Goal: Task Accomplishment & Management: Complete application form

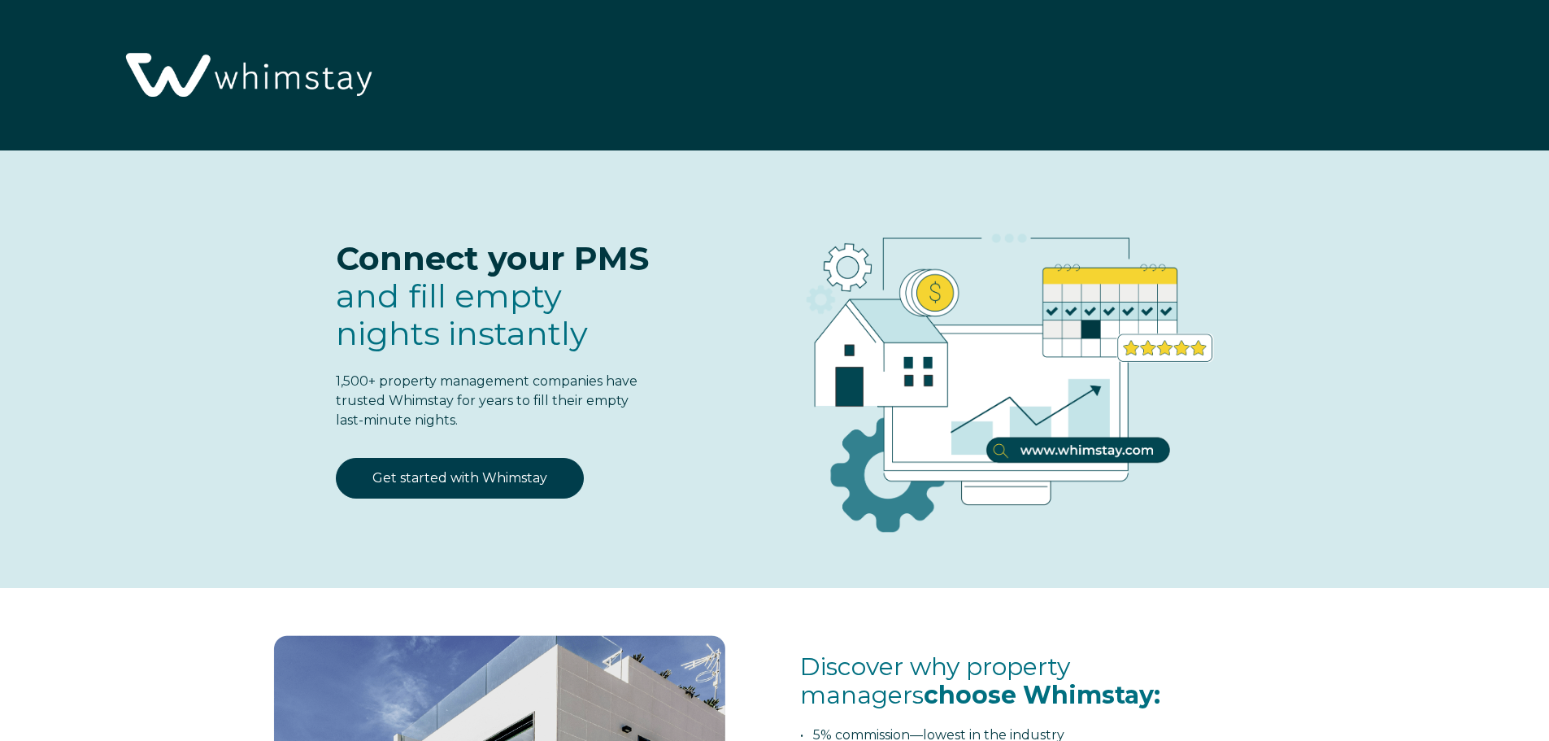
select select "US"
select select "Standard"
click at [513, 485] on link "Get started with Whimstay" at bounding box center [460, 478] width 248 height 41
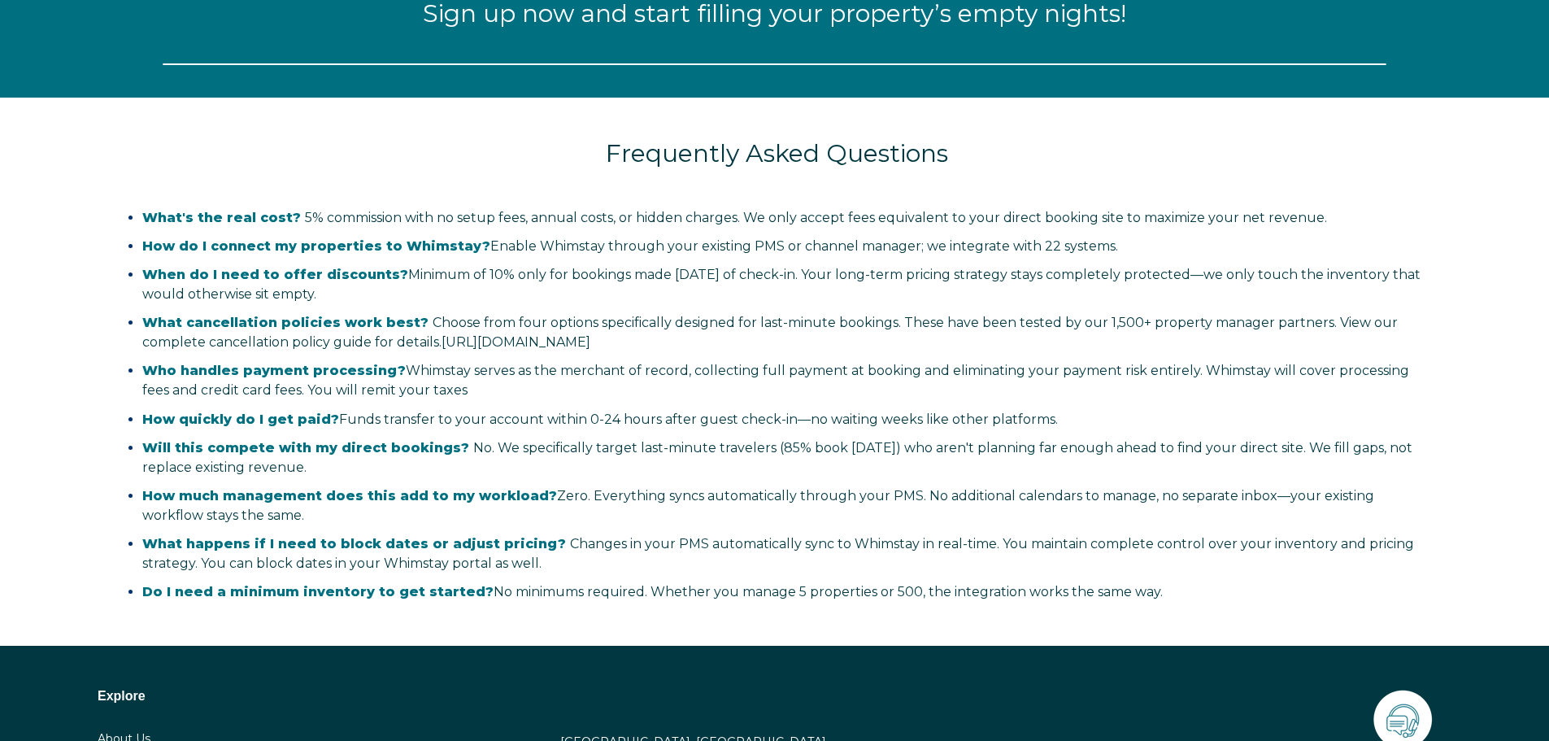
select select "US"
select select "Standard"
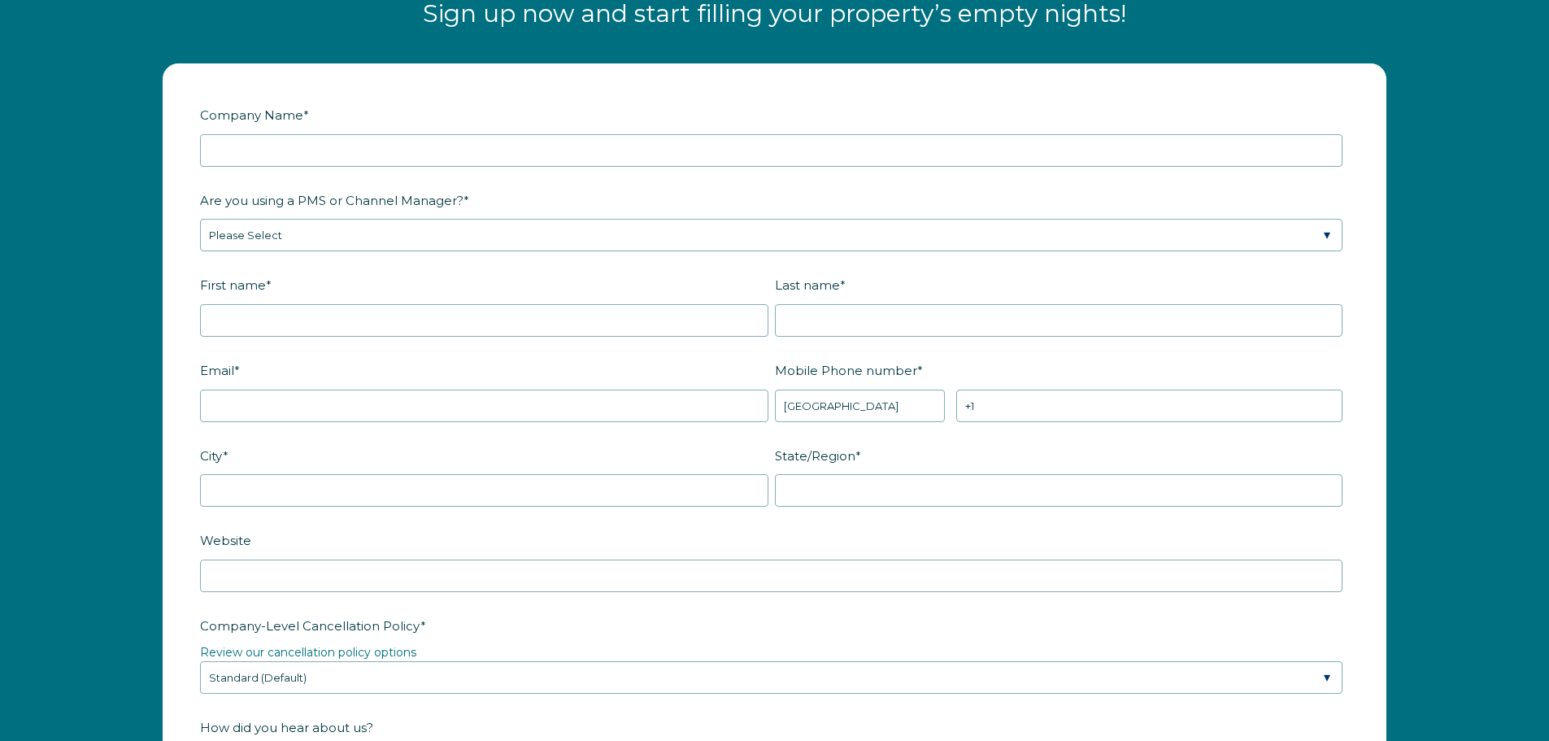
scroll to position [2125, 0]
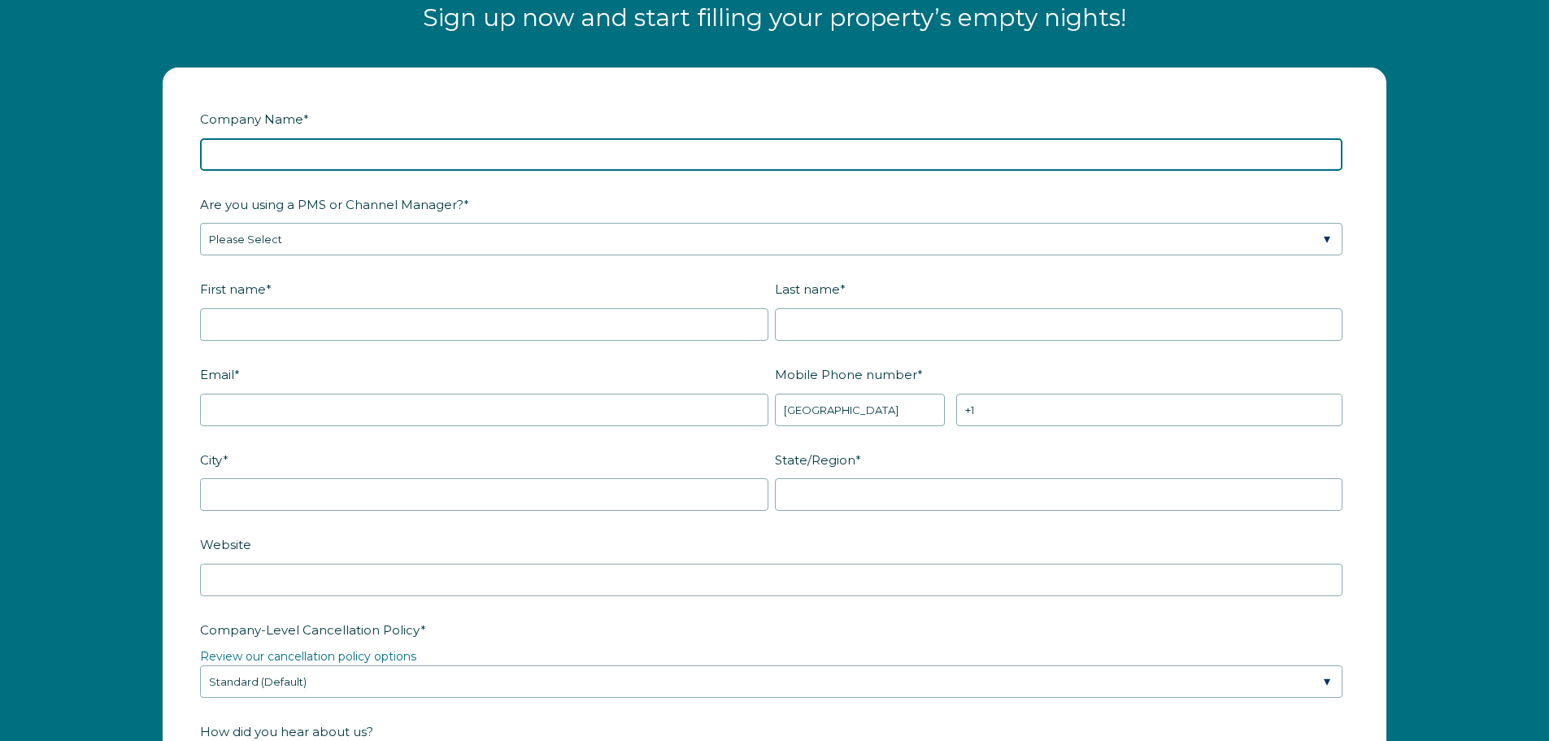
click at [282, 153] on input "Company Name *" at bounding box center [771, 154] width 1142 height 33
type input "Life Elevated Management"
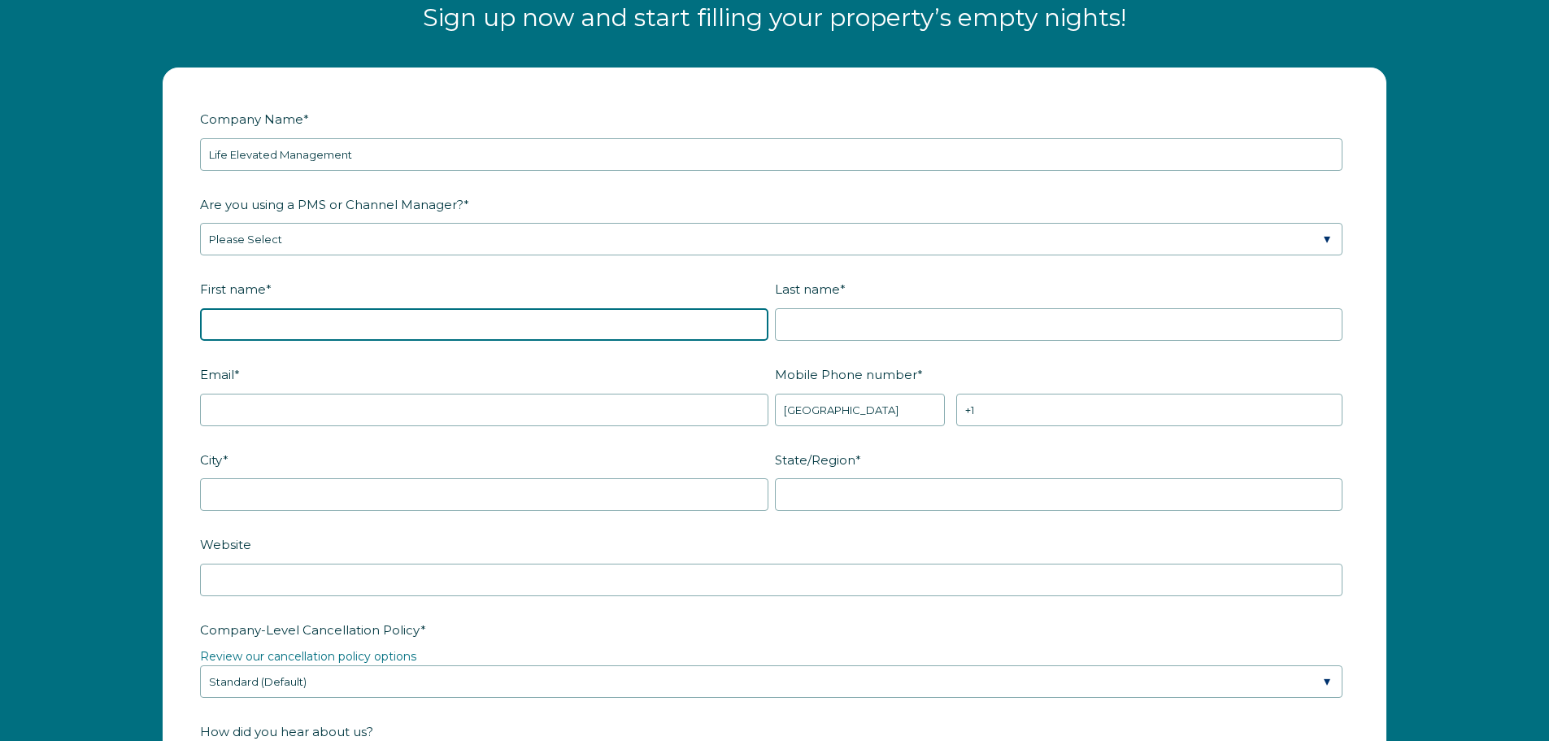
type input "Chris"
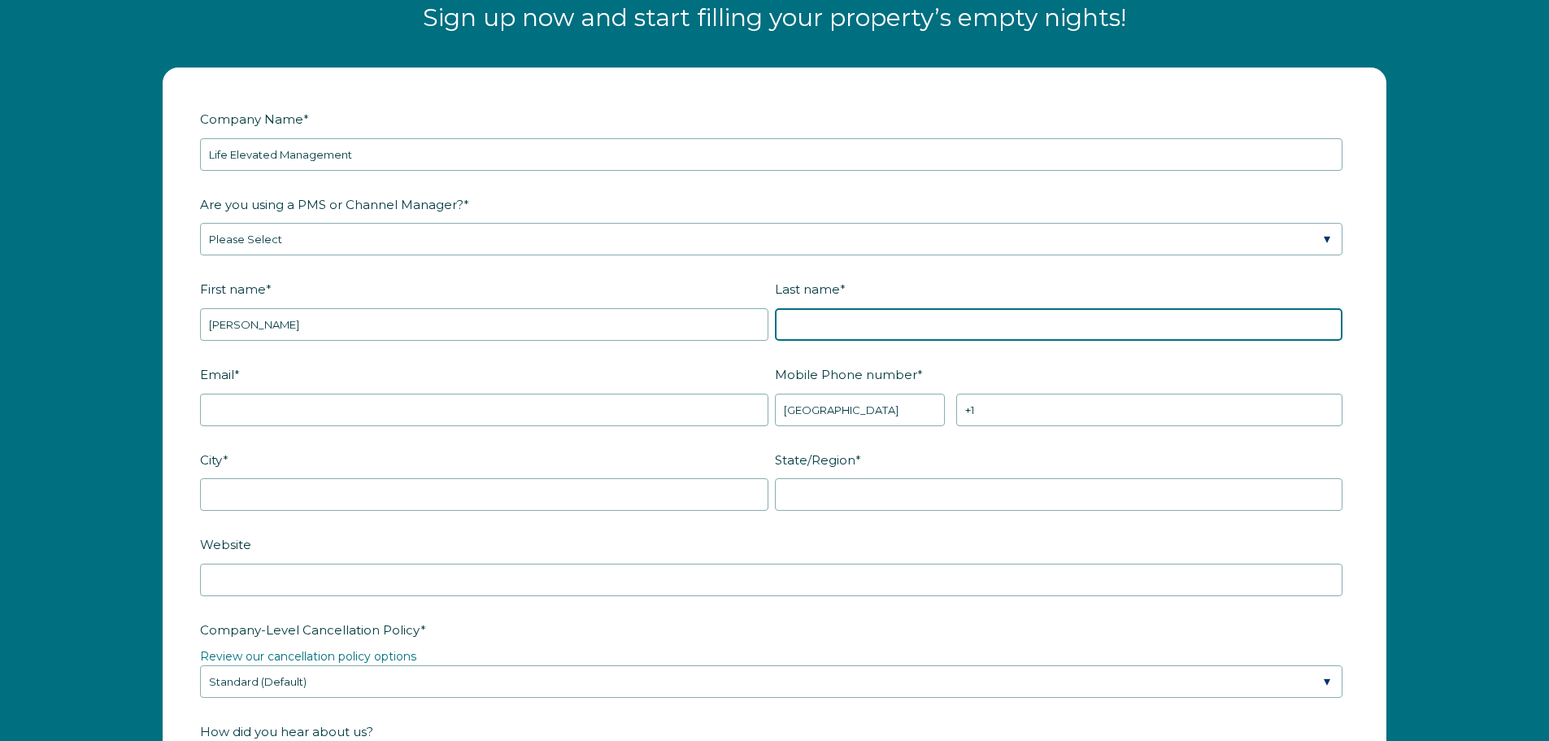
type input "Scurti"
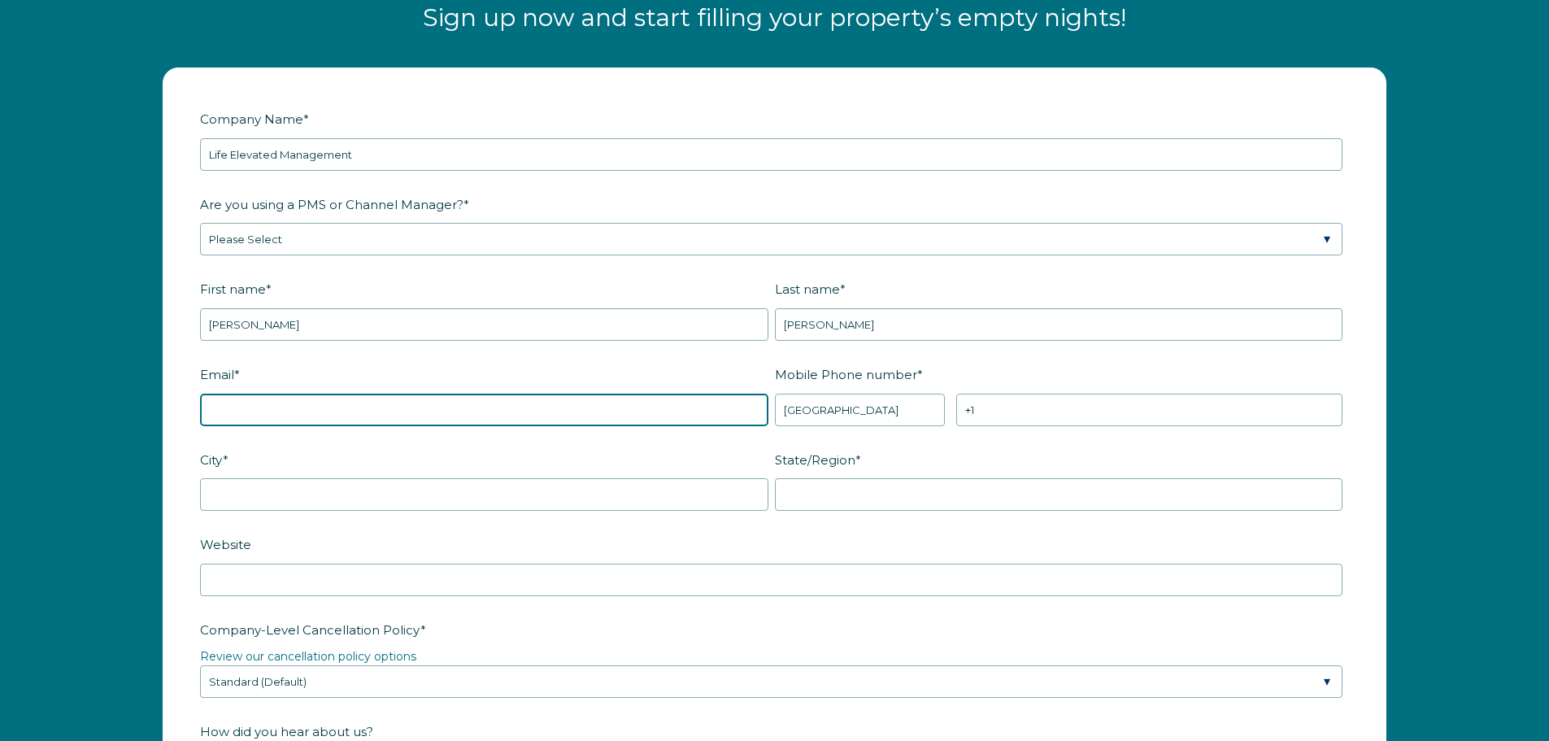
type input "Scurtichris@gmail.com"
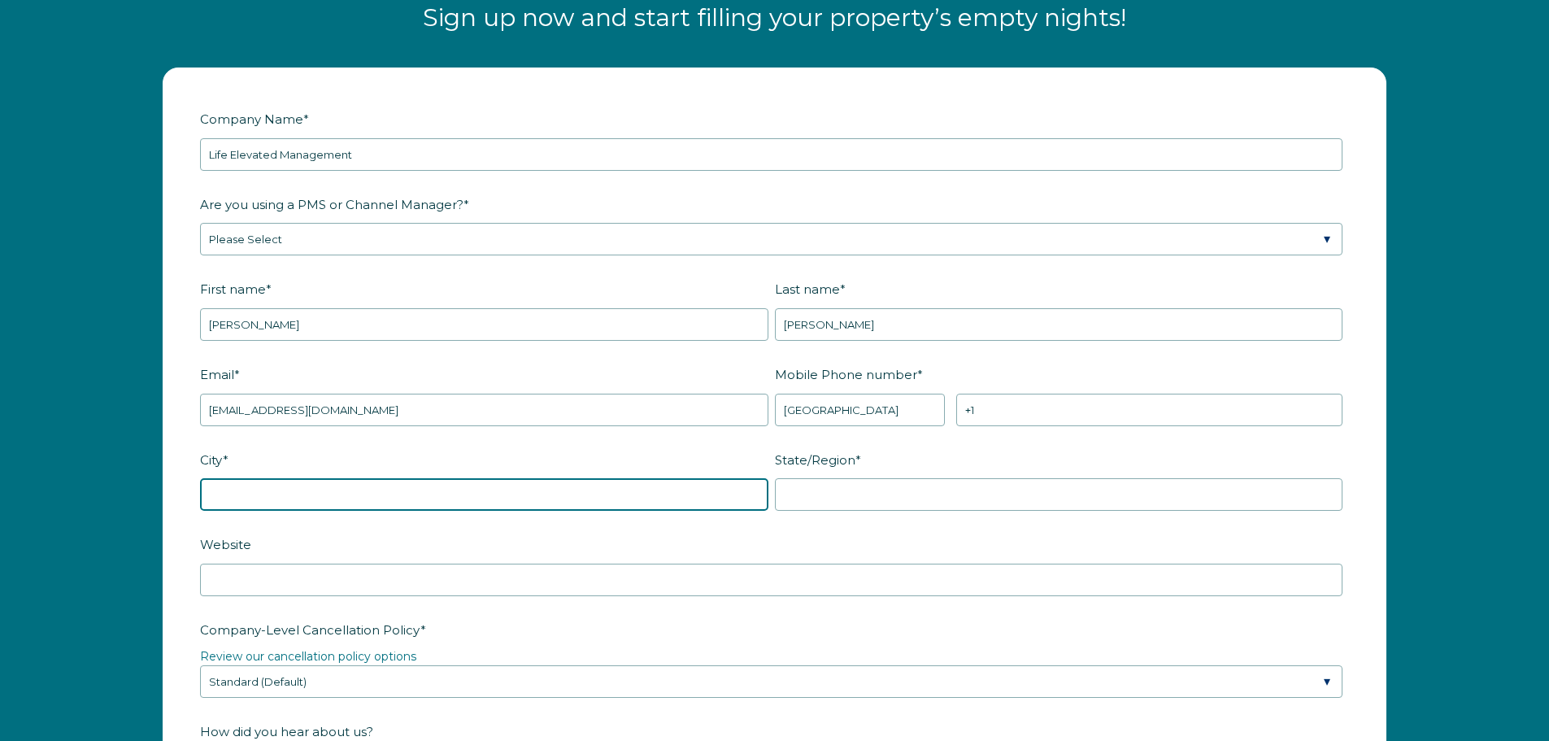
type input "Eagle Mountain"
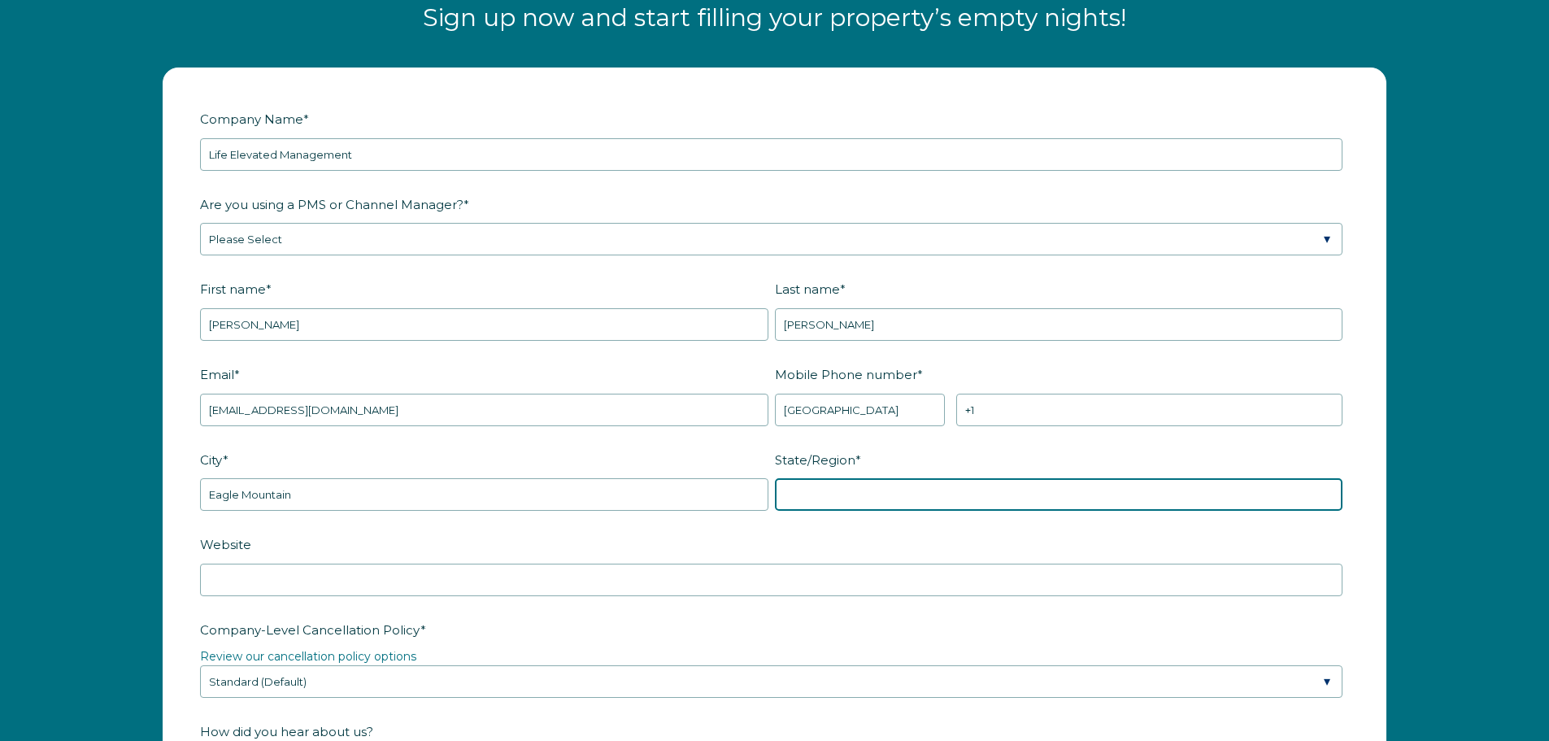
type input "UT"
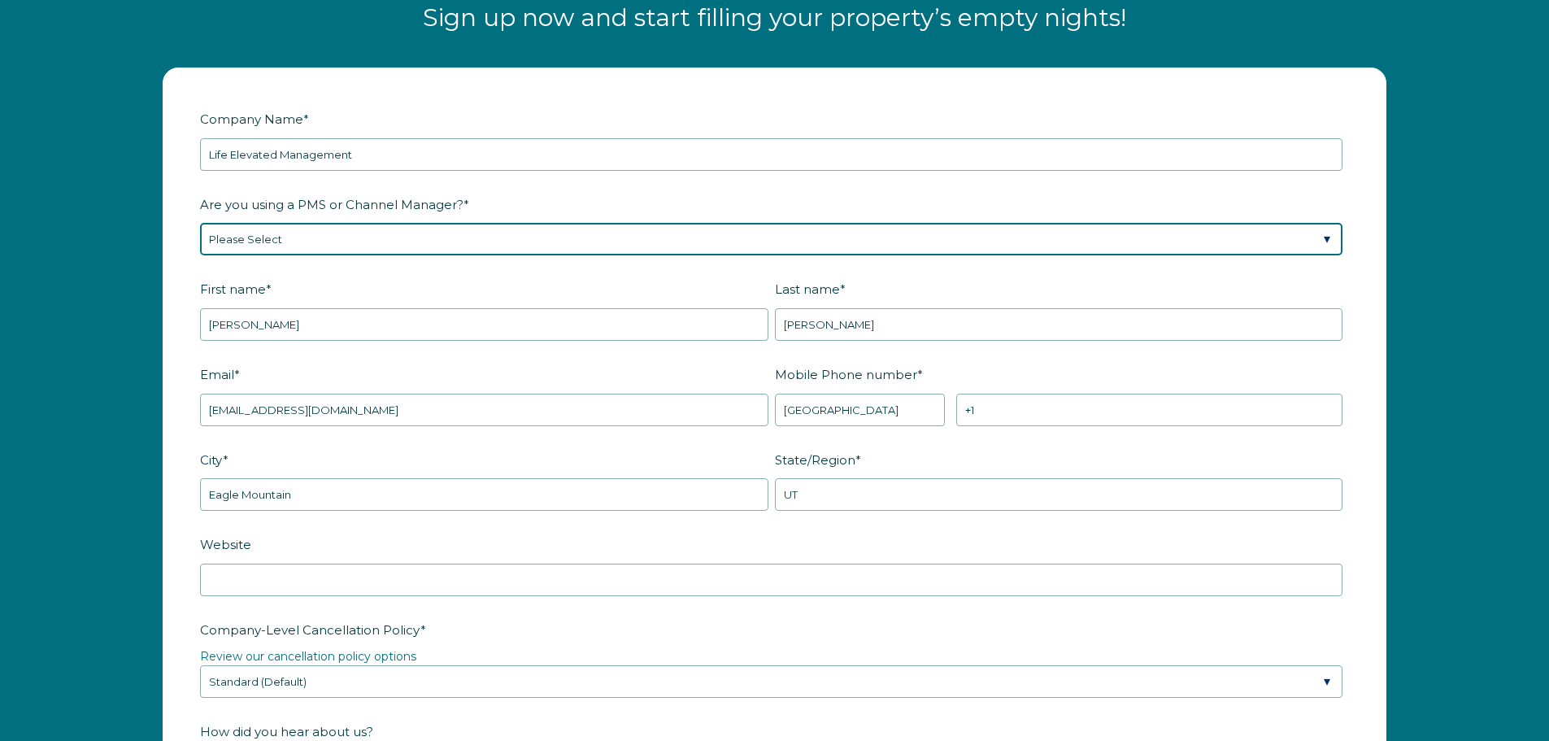
click at [298, 234] on select "Please Select Barefoot BookingPal Boost Brightside CiiRUS Escapia Guesty Hostaw…" at bounding box center [771, 239] width 1142 height 33
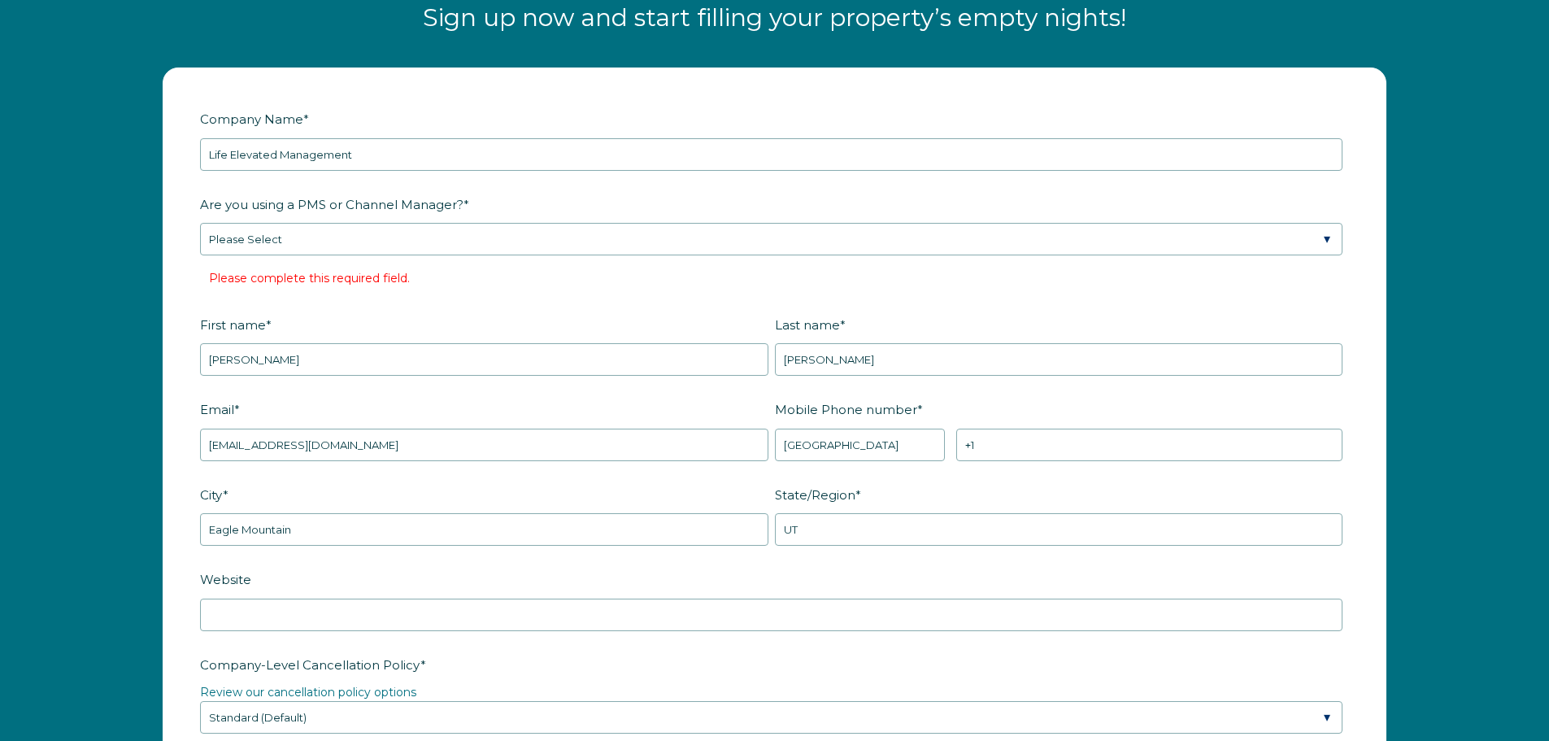
click at [179, 486] on form "Company Name * Life Elevated Management Are you using a PMS or Channel Manager?…" at bounding box center [774, 687] width 1222 height 1239
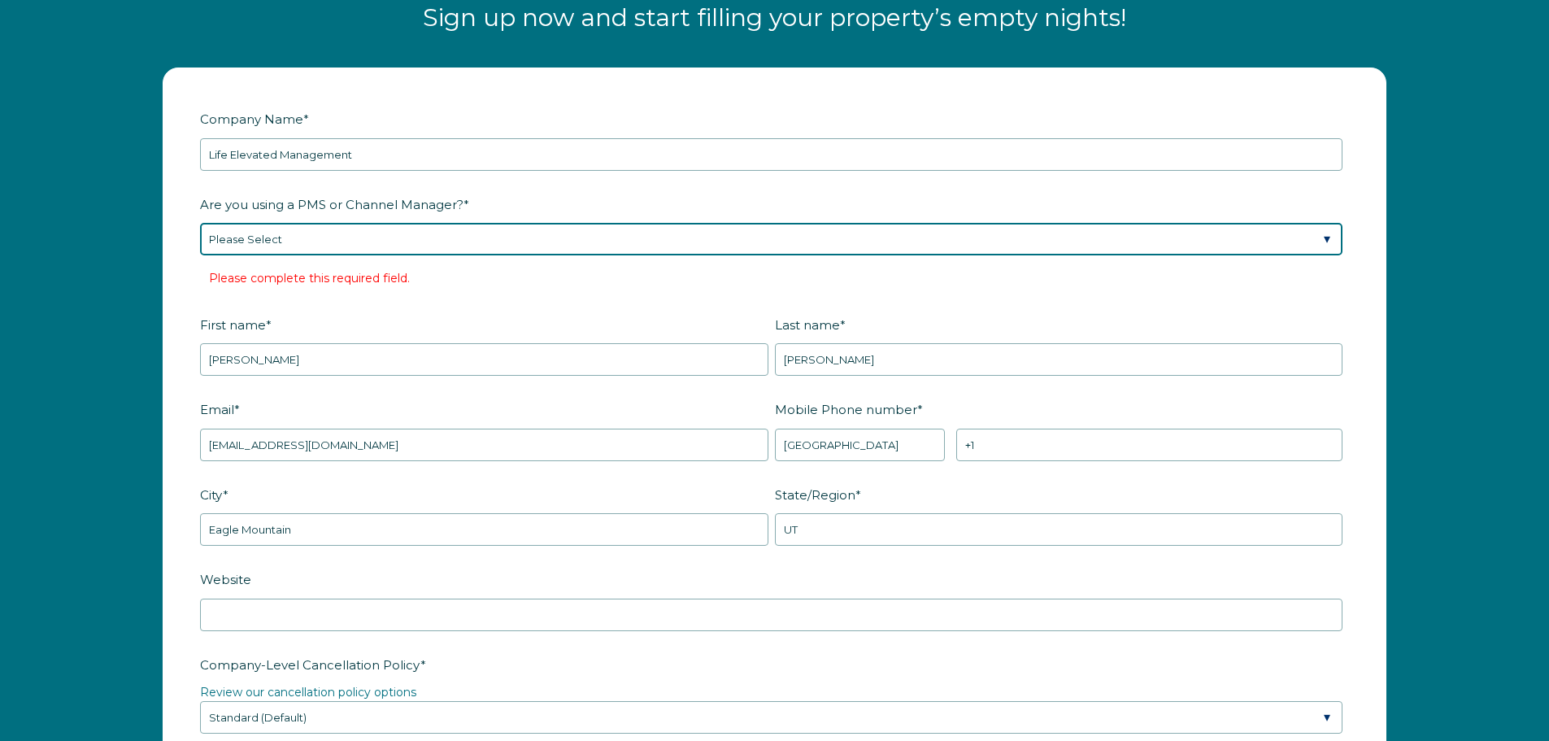
click at [314, 237] on select "Please Select Barefoot BookingPal Boost Brightside CiiRUS Escapia Guesty Hostaw…" at bounding box center [771, 239] width 1142 height 33
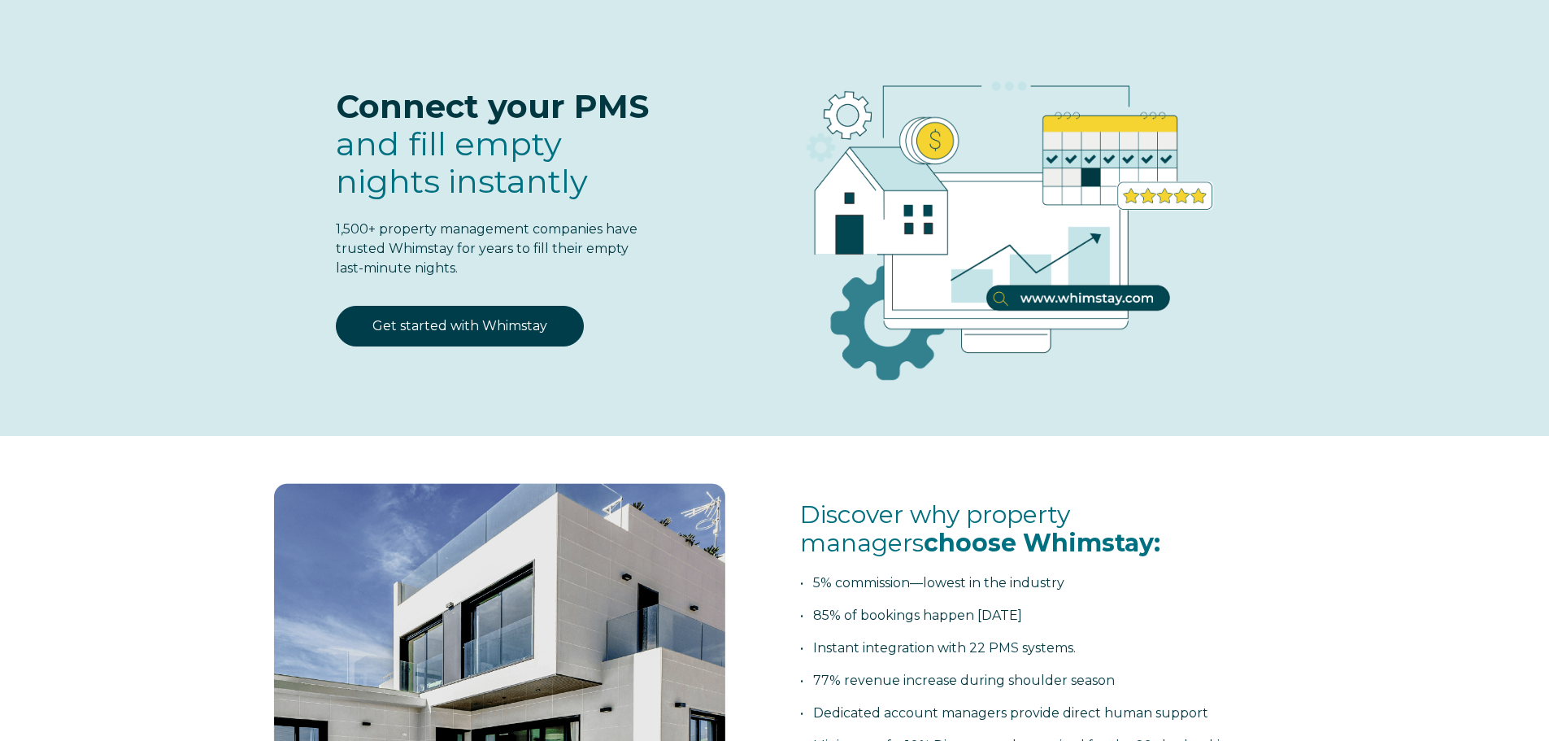
scroll to position [0, 0]
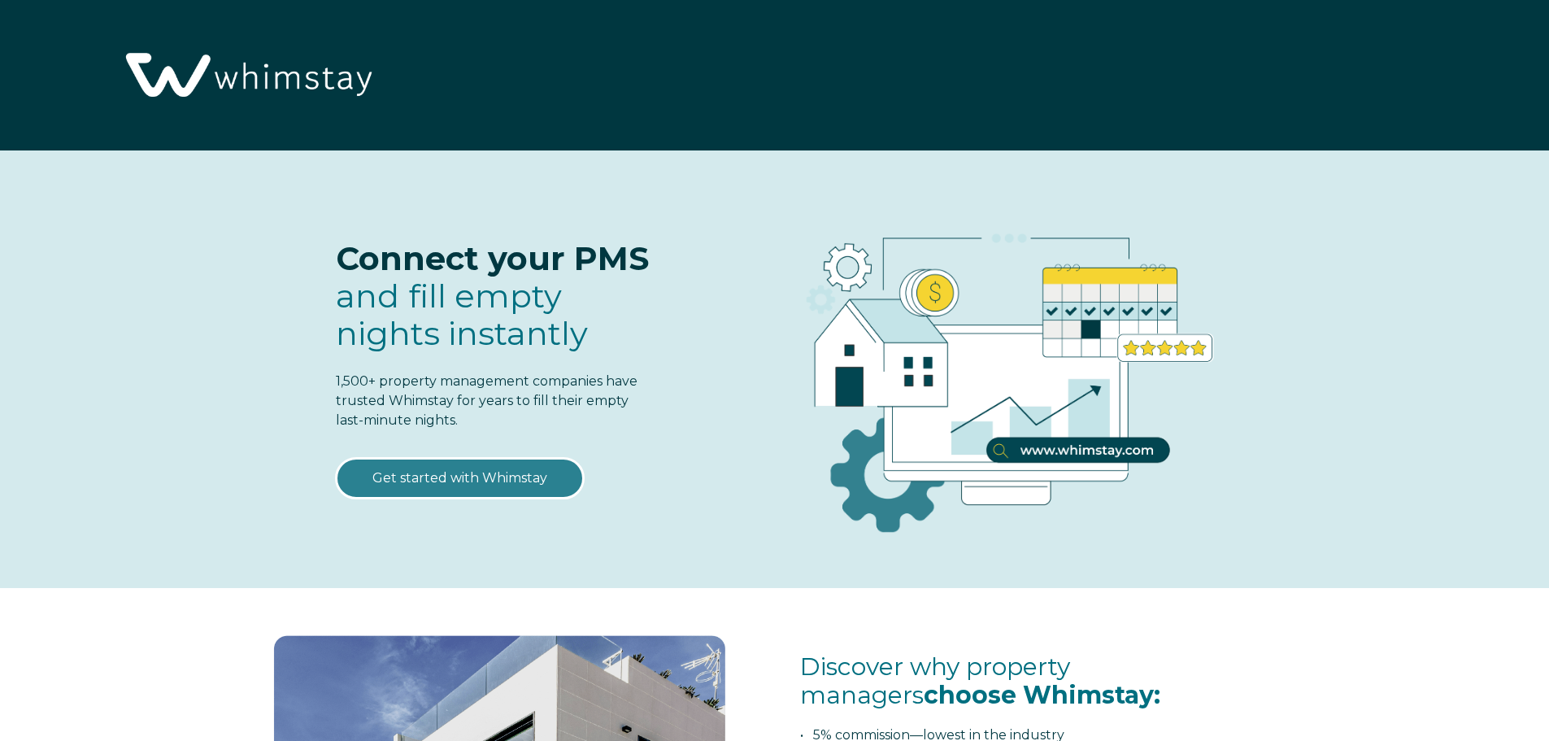
click at [497, 484] on link "Get started with Whimstay" at bounding box center [460, 478] width 248 height 41
select select "US"
select select "Standard"
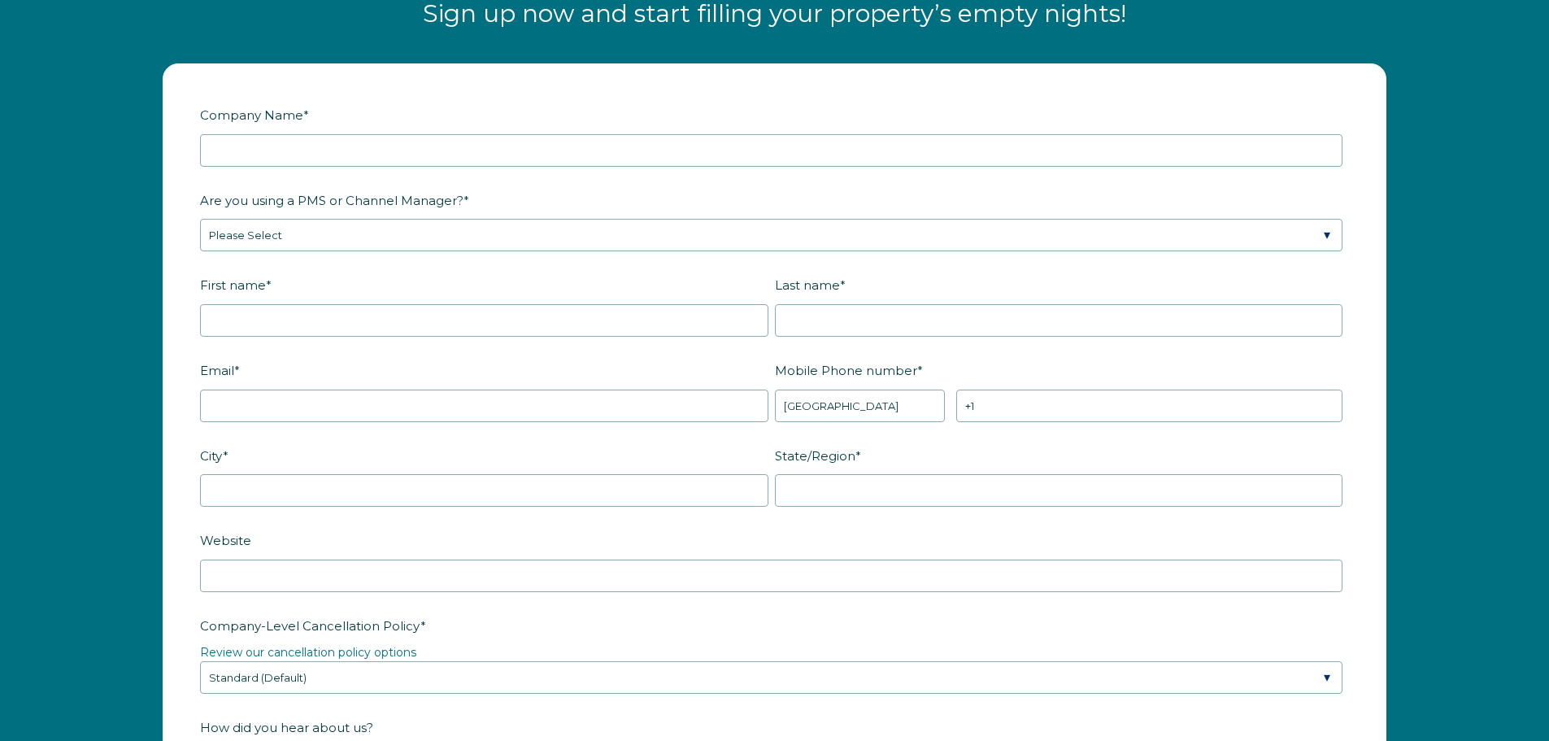
scroll to position [2125, 0]
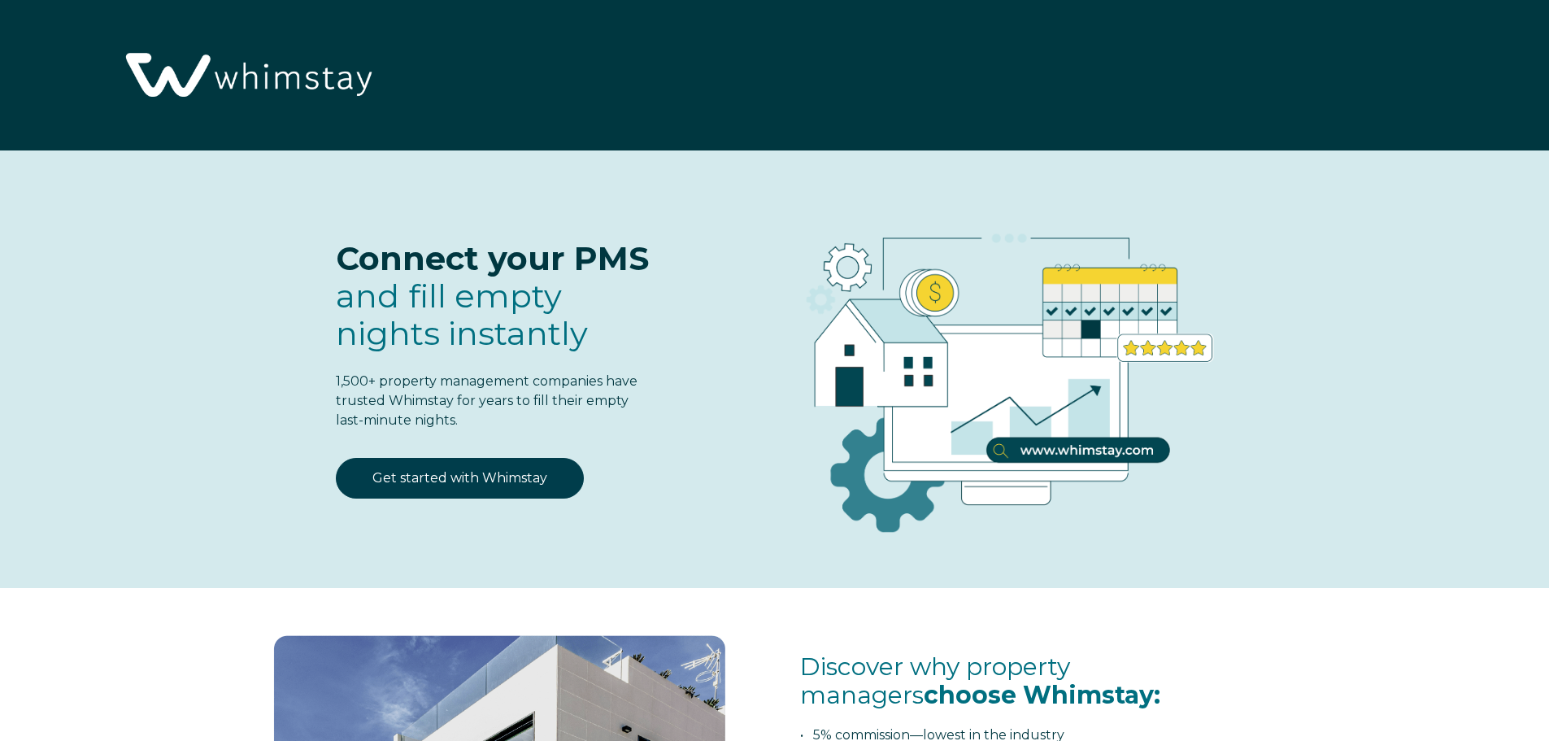
select select "US"
select select "Standard"
select select "US"
select select "Standard"
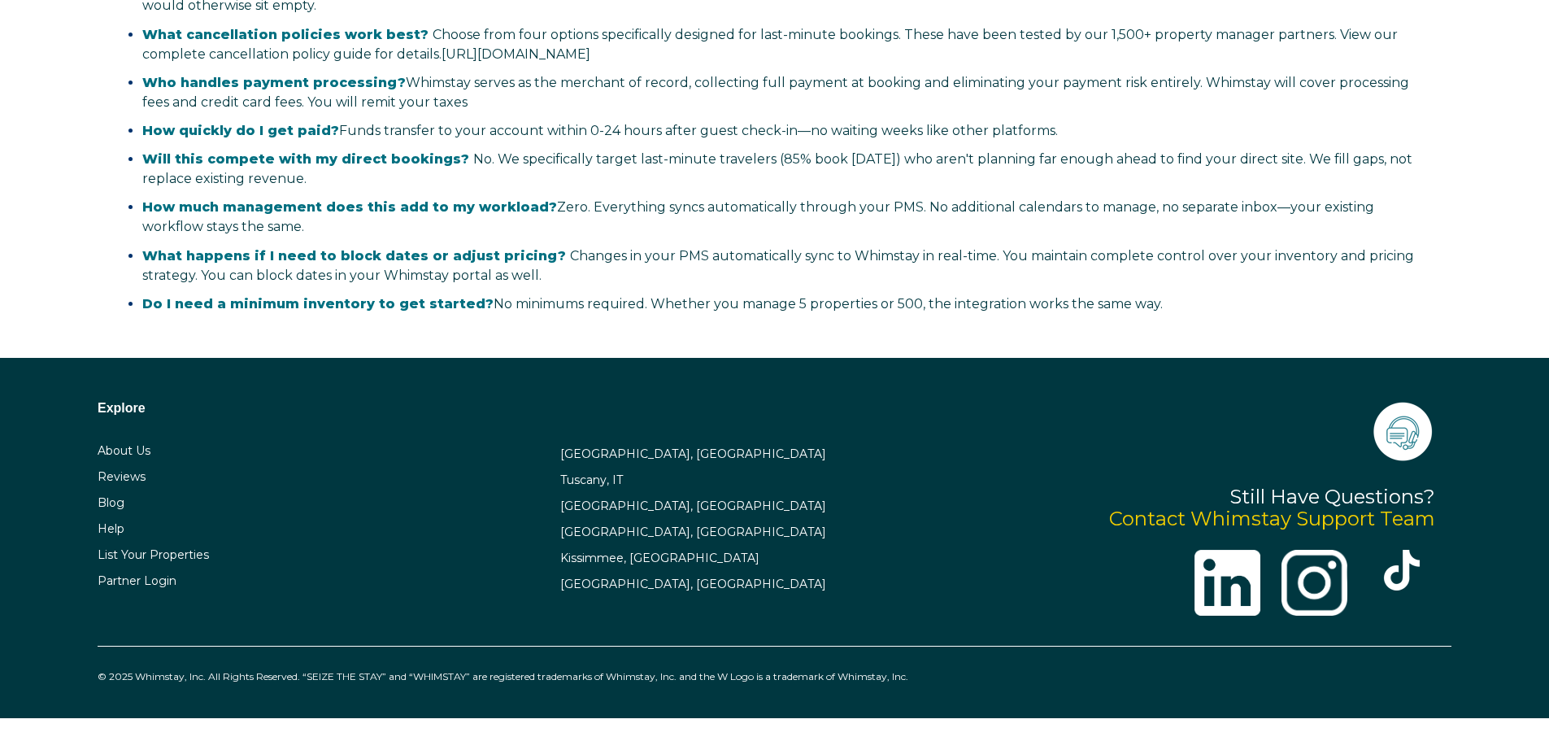
scroll to position [3658, 0]
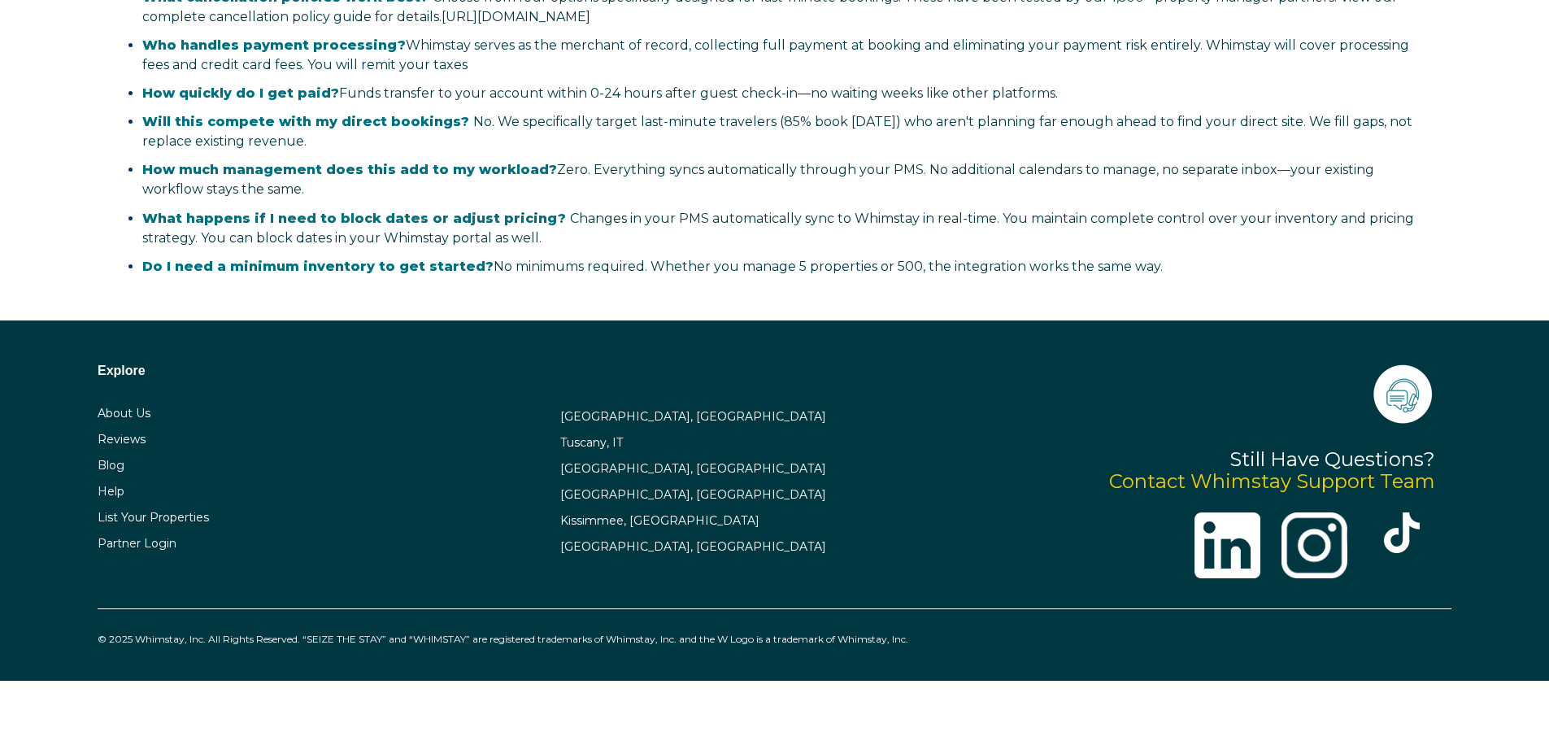
click at [1399, 409] on img at bounding box center [1402, 393] width 65 height 65
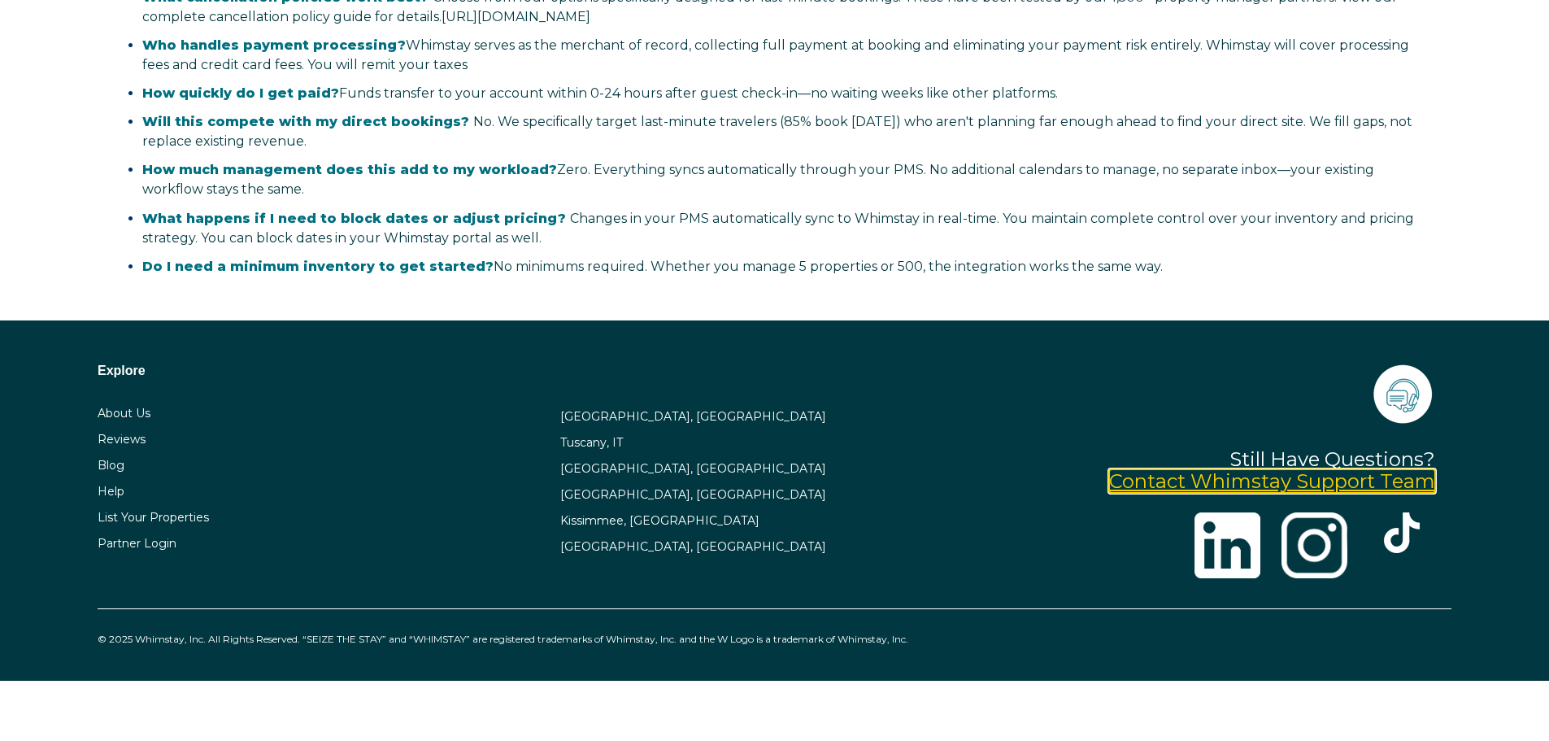
click at [1263, 487] on link "Contact Whimstay Support Team" at bounding box center [1272, 481] width 326 height 24
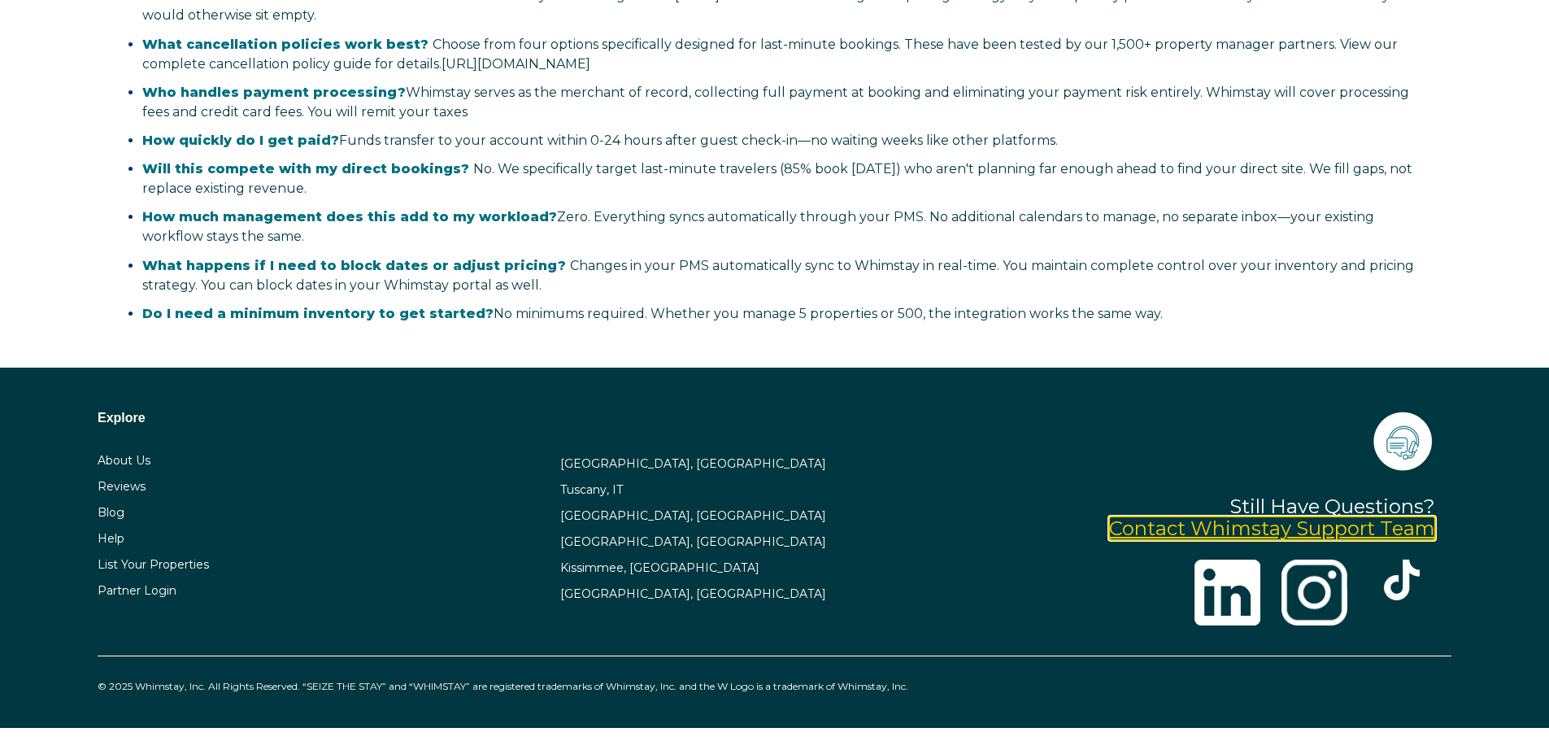
scroll to position [3575, 0]
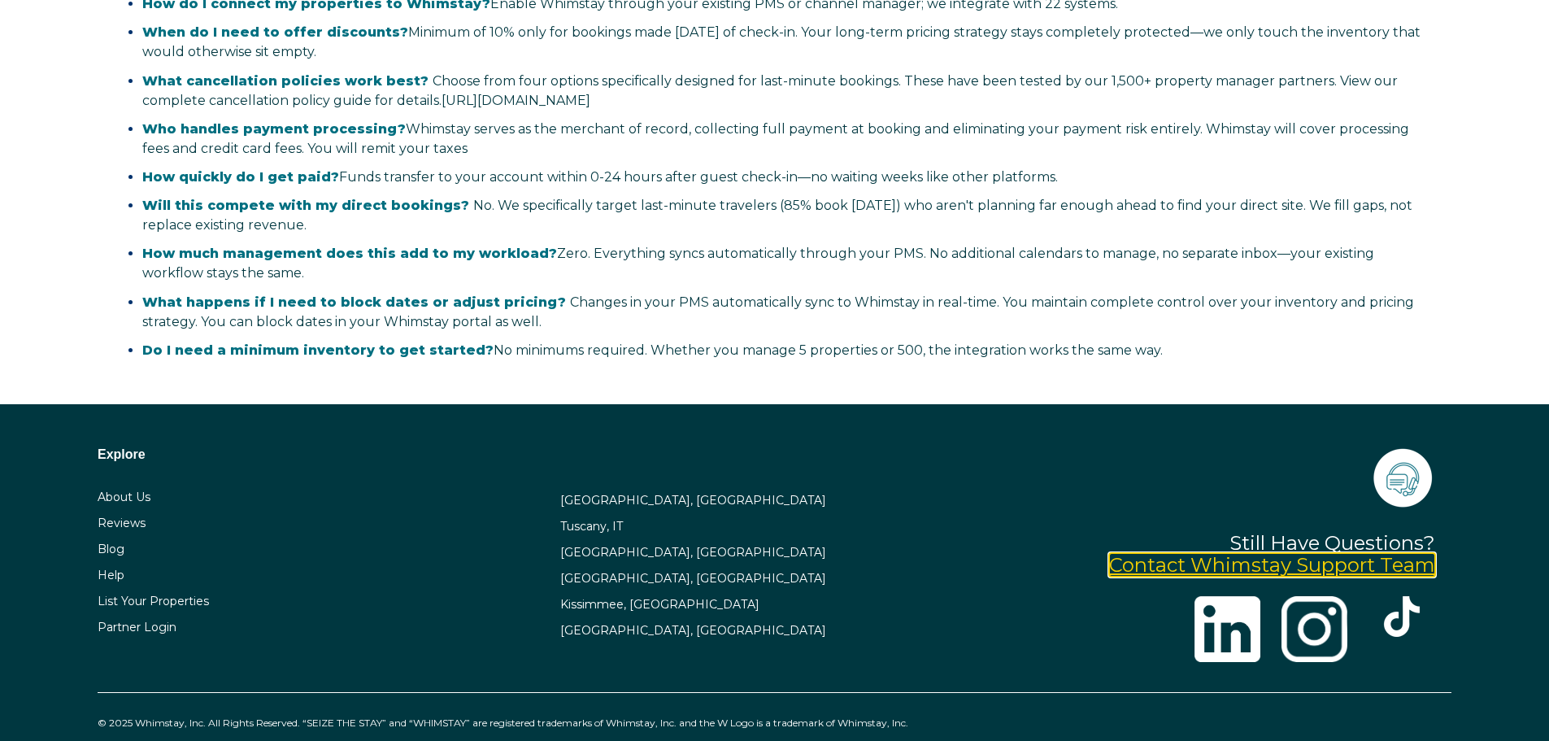
click at [1267, 564] on link "Contact Whimstay Support Team" at bounding box center [1272, 565] width 326 height 24
click at [1411, 492] on img at bounding box center [1402, 477] width 65 height 65
click at [1326, 572] on link "Contact Whimstay Support Team" at bounding box center [1272, 565] width 326 height 24
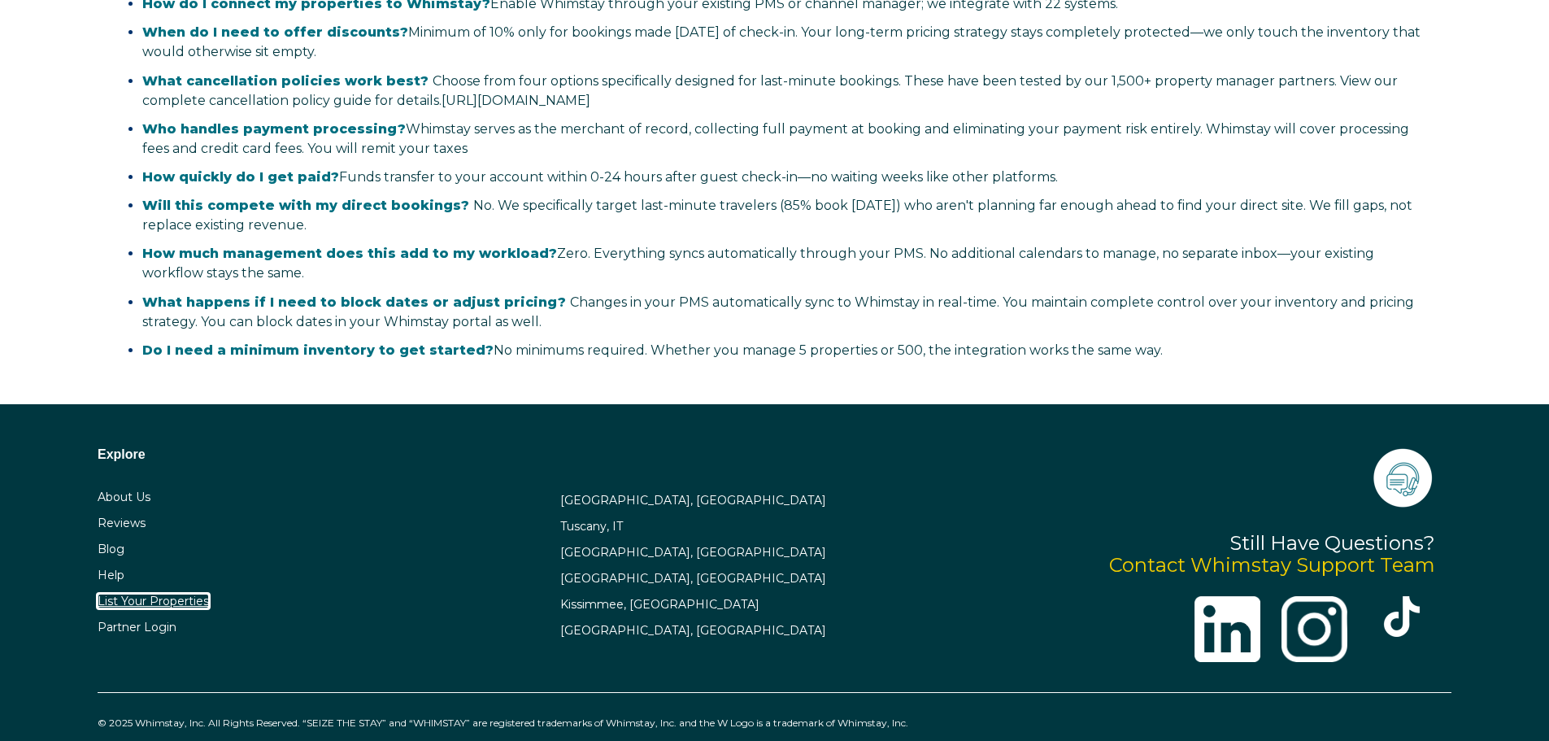
click at [130, 603] on link "List Your Properties" at bounding box center [153, 600] width 111 height 15
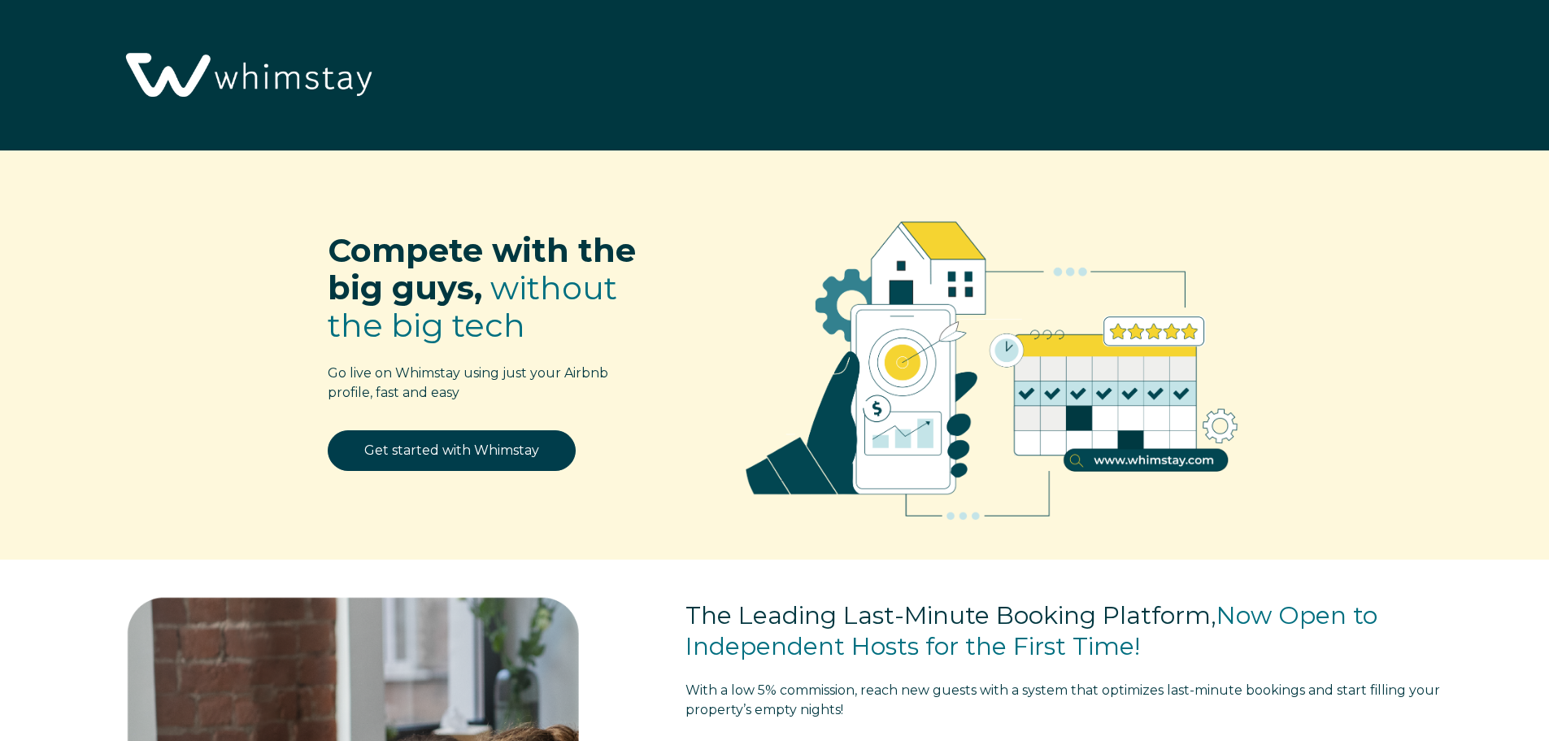
select select "US"
click at [524, 462] on link "Get started with Whimstay" at bounding box center [452, 450] width 248 height 41
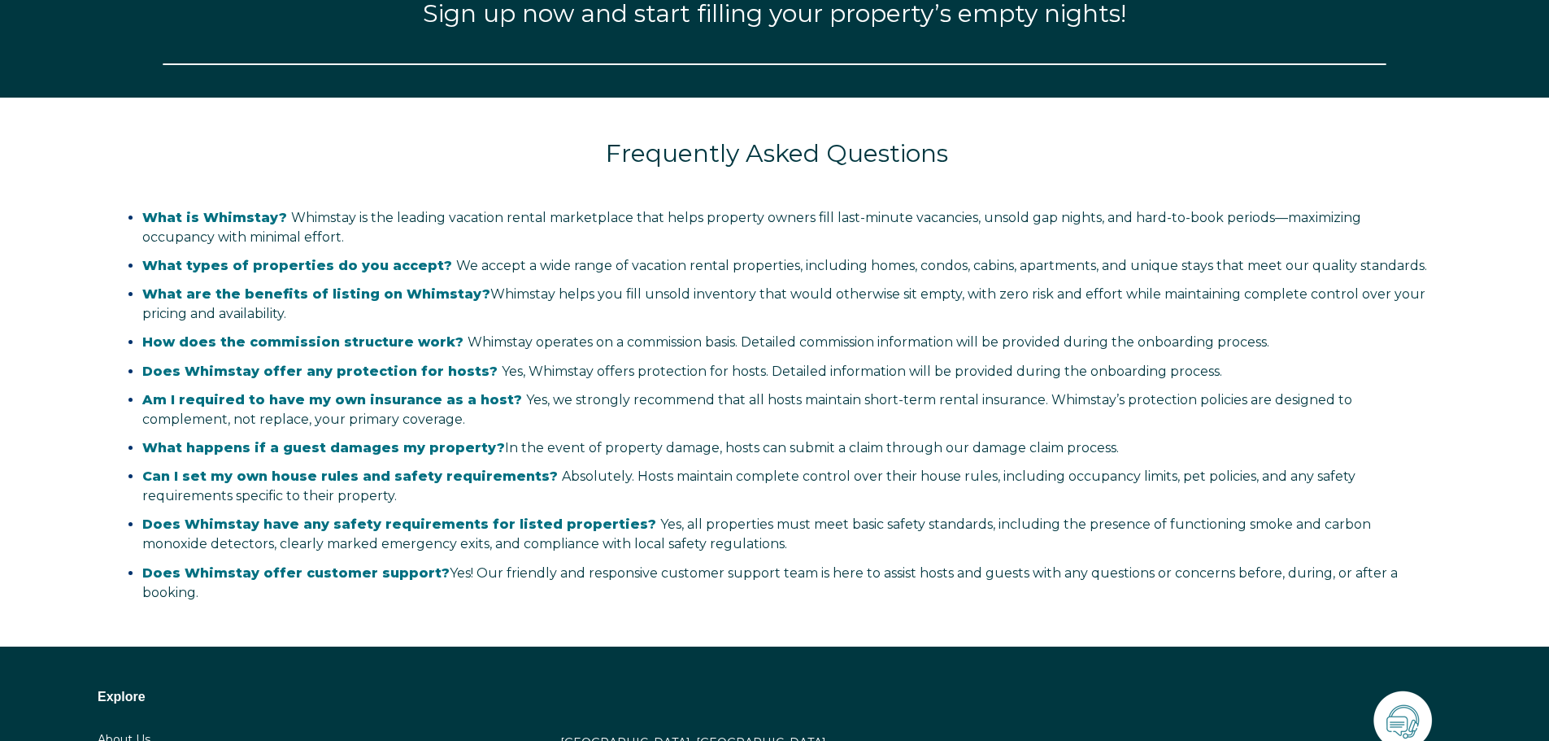
select select "US"
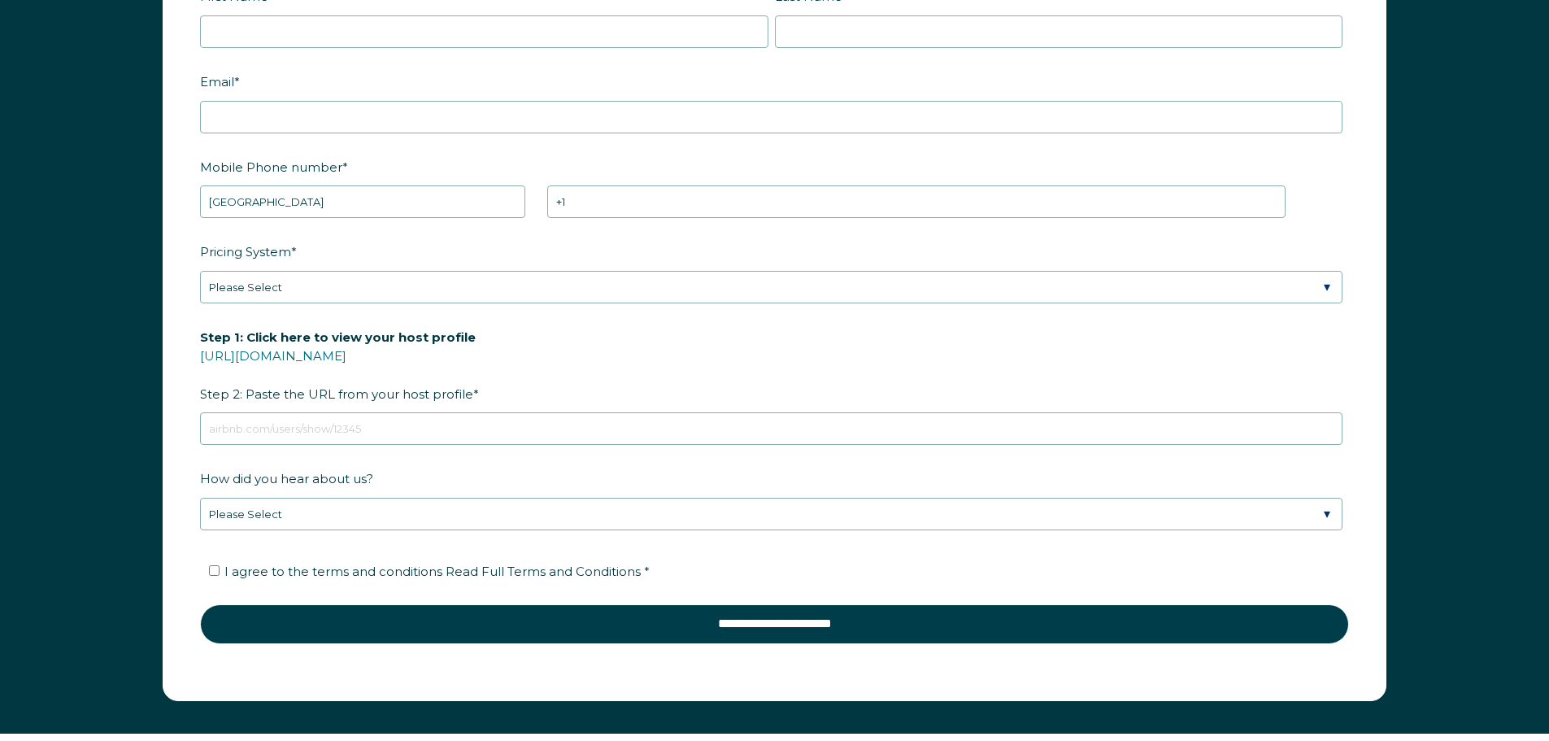
scroll to position [2471, 0]
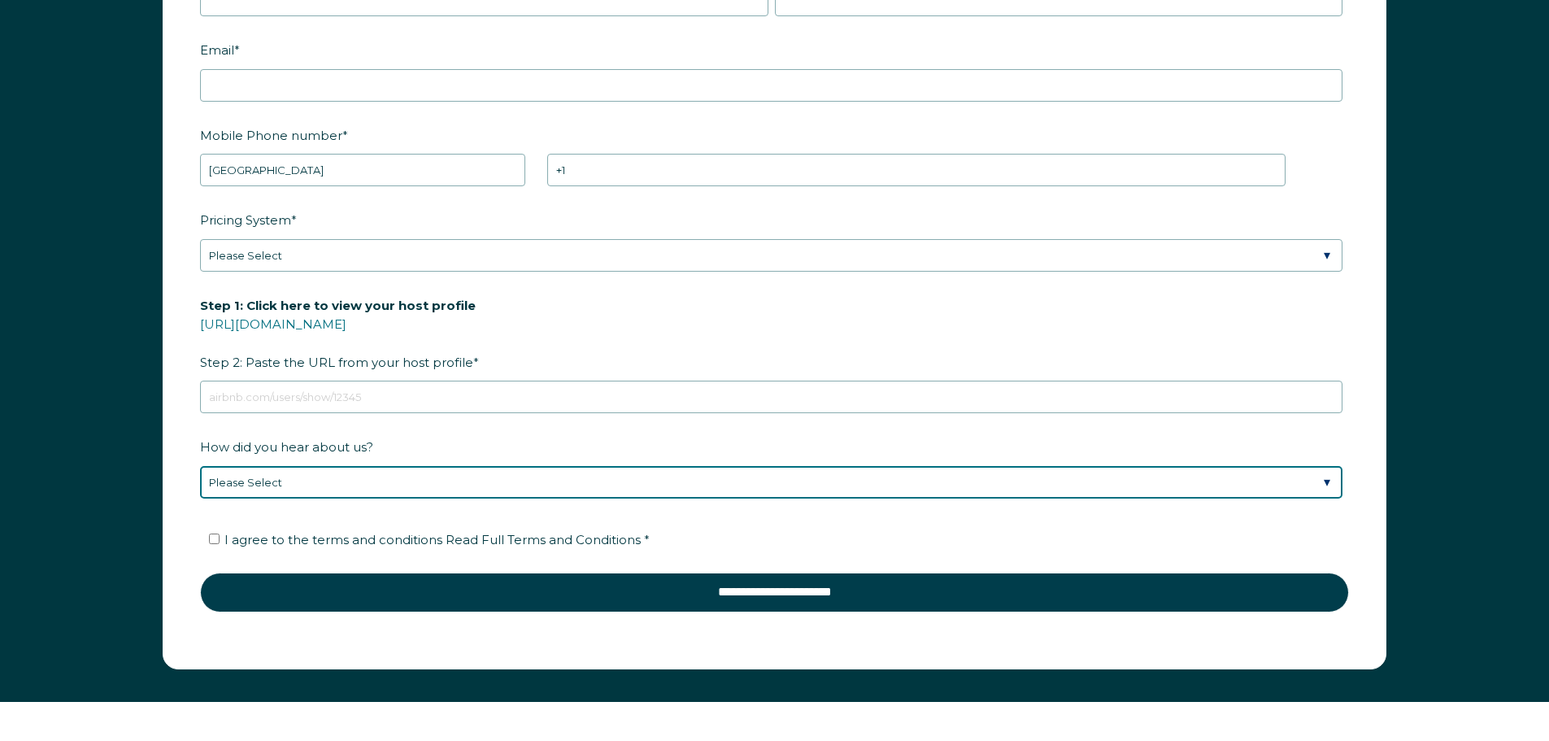
click at [280, 476] on select "Please Select Discovered Whimstay at an event or conference Found Whimstay thro…" at bounding box center [771, 482] width 1142 height 33
select select "Other"
click at [200, 466] on select "Please Select Discovered Whimstay at an event or conference Found Whimstay thro…" at bounding box center [771, 482] width 1142 height 33
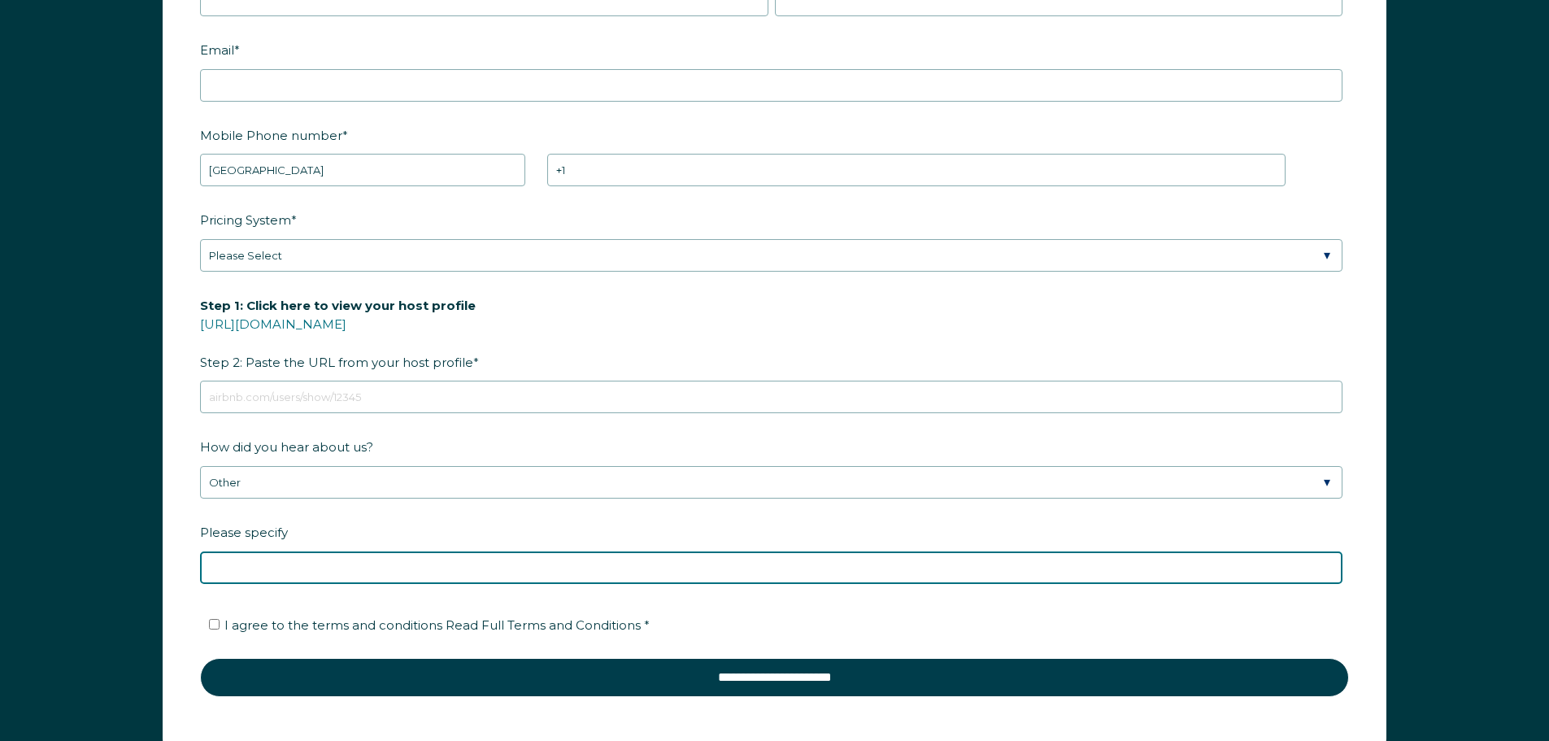
click at [280, 572] on input "Please specify" at bounding box center [771, 567] width 1142 height 33
type input "y"
click at [263, 563] on input "Please specify" at bounding box center [771, 567] width 1142 height 33
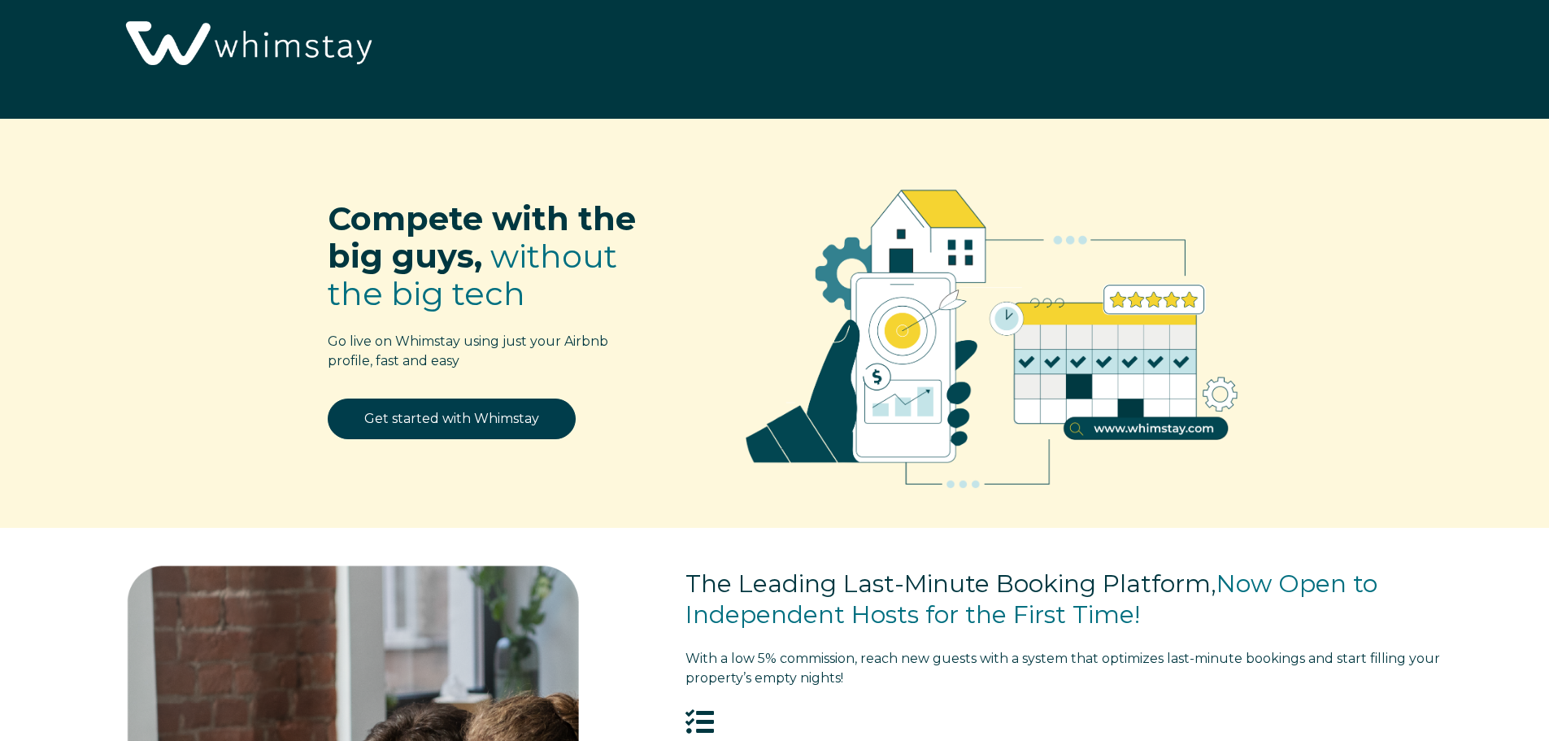
scroll to position [0, 0]
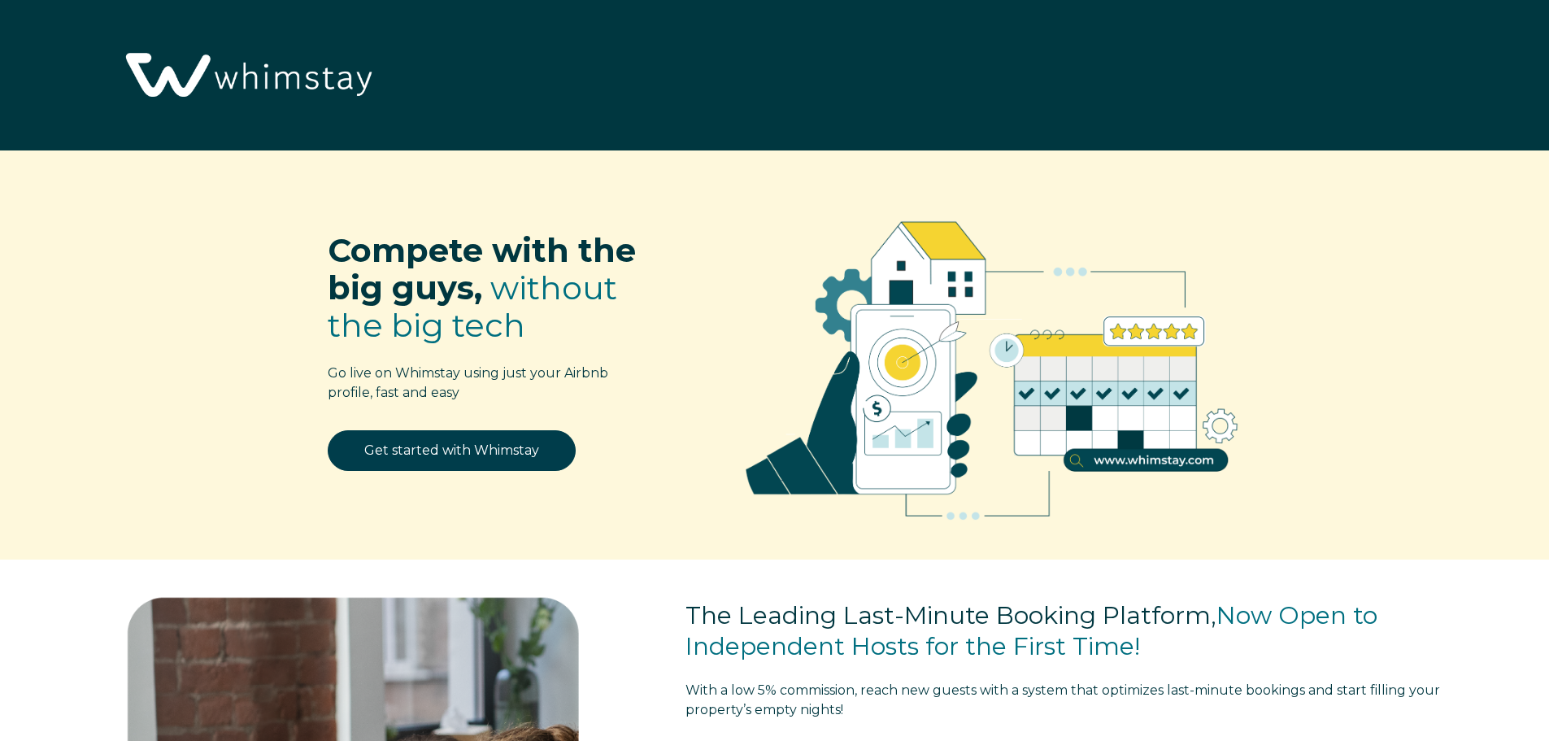
click at [272, 77] on img at bounding box center [247, 76] width 266 height 137
click at [139, 70] on img at bounding box center [247, 76] width 266 height 137
click at [370, 89] on img at bounding box center [247, 76] width 266 height 137
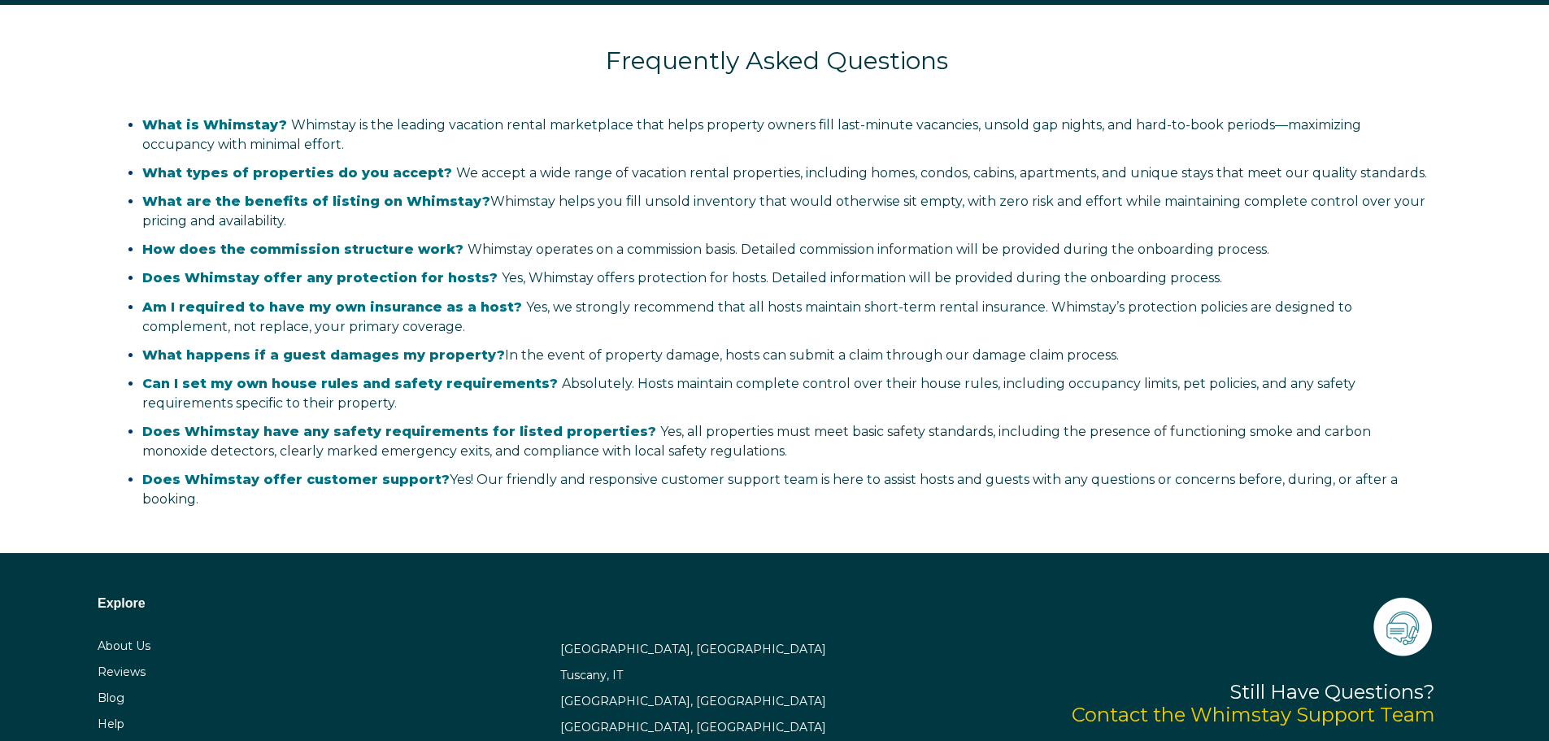
scroll to position [3333, 0]
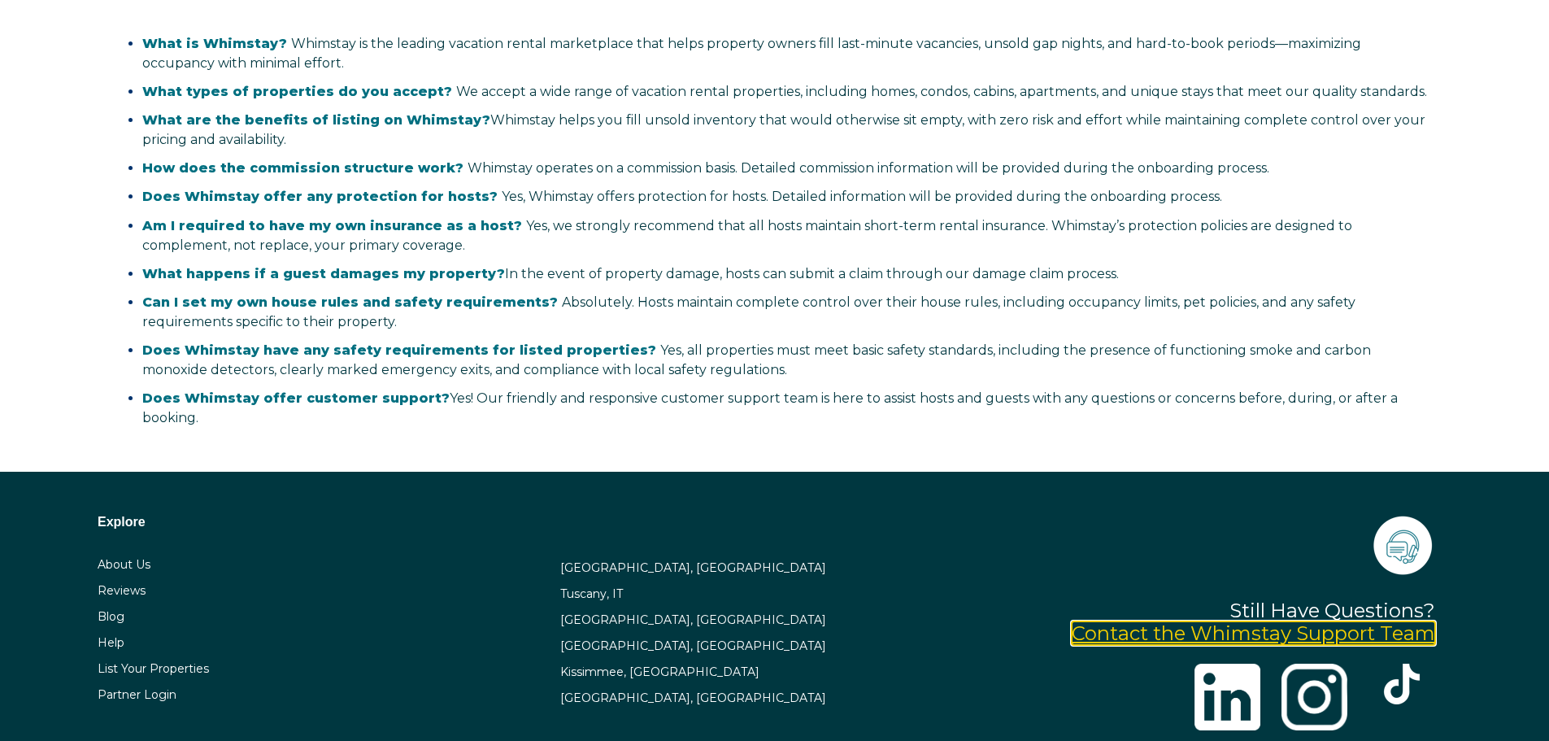
click at [1335, 632] on link "Contact the Whimstay Support Team" at bounding box center [1253, 633] width 363 height 24
